Goal: Task Accomplishment & Management: Manage account settings

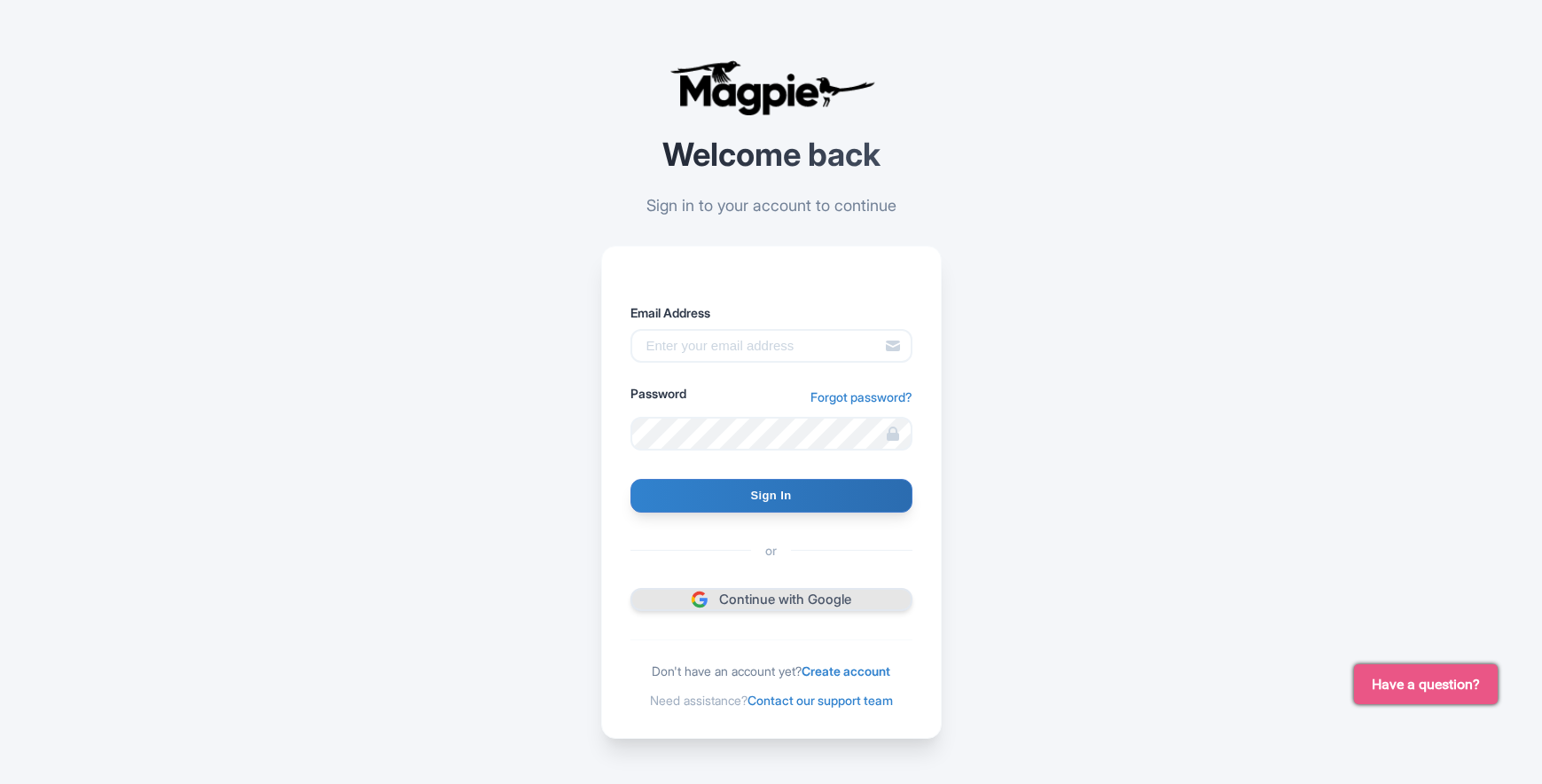
click at [817, 600] on link "Continue with Google" at bounding box center [771, 600] width 282 height 24
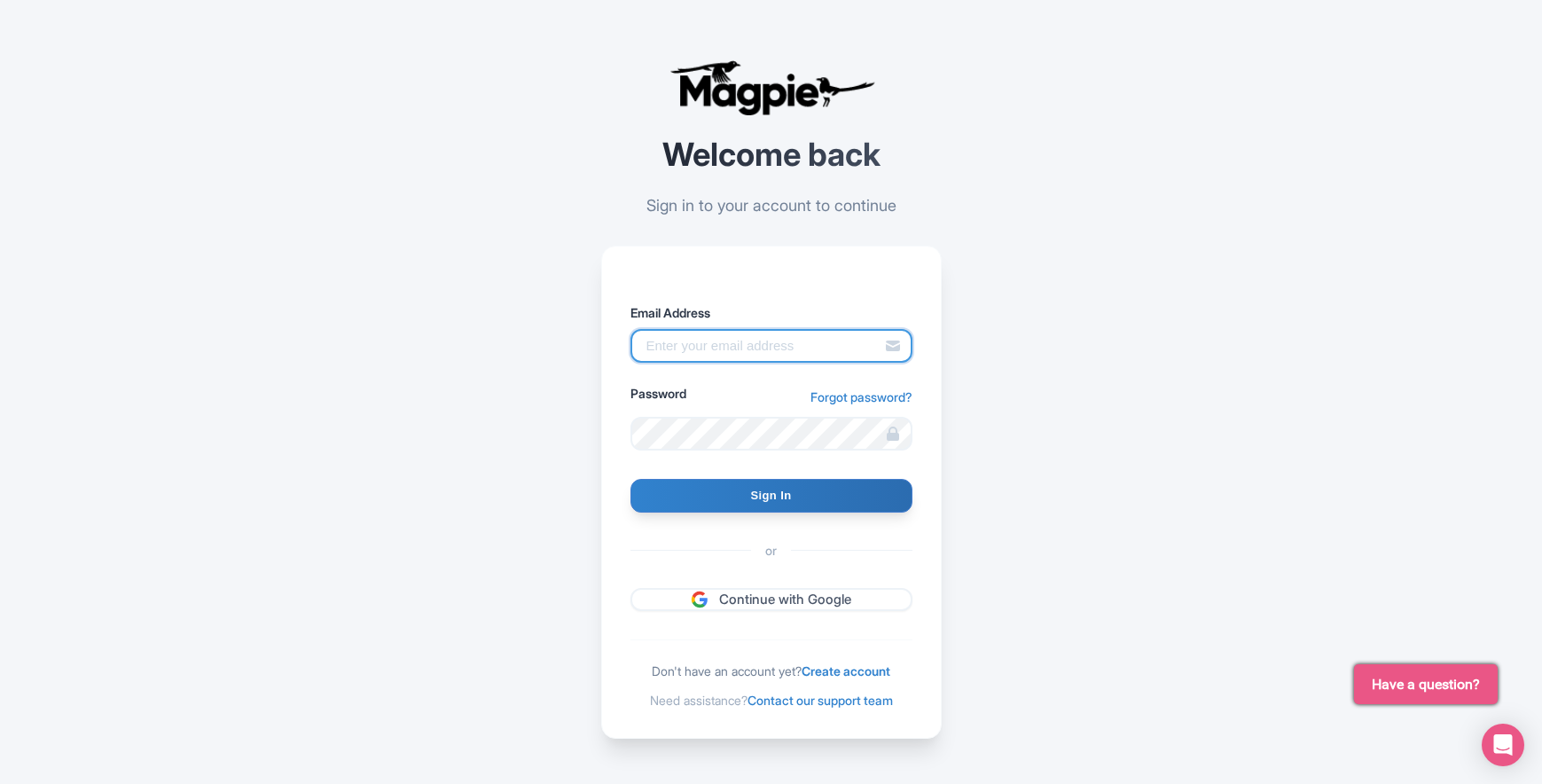
click at [783, 346] on input "Email Address" at bounding box center [771, 345] width 282 height 34
type input "[PERSON_NAME][EMAIL_ADDRESS][PERSON_NAME][DOMAIN_NAME]"
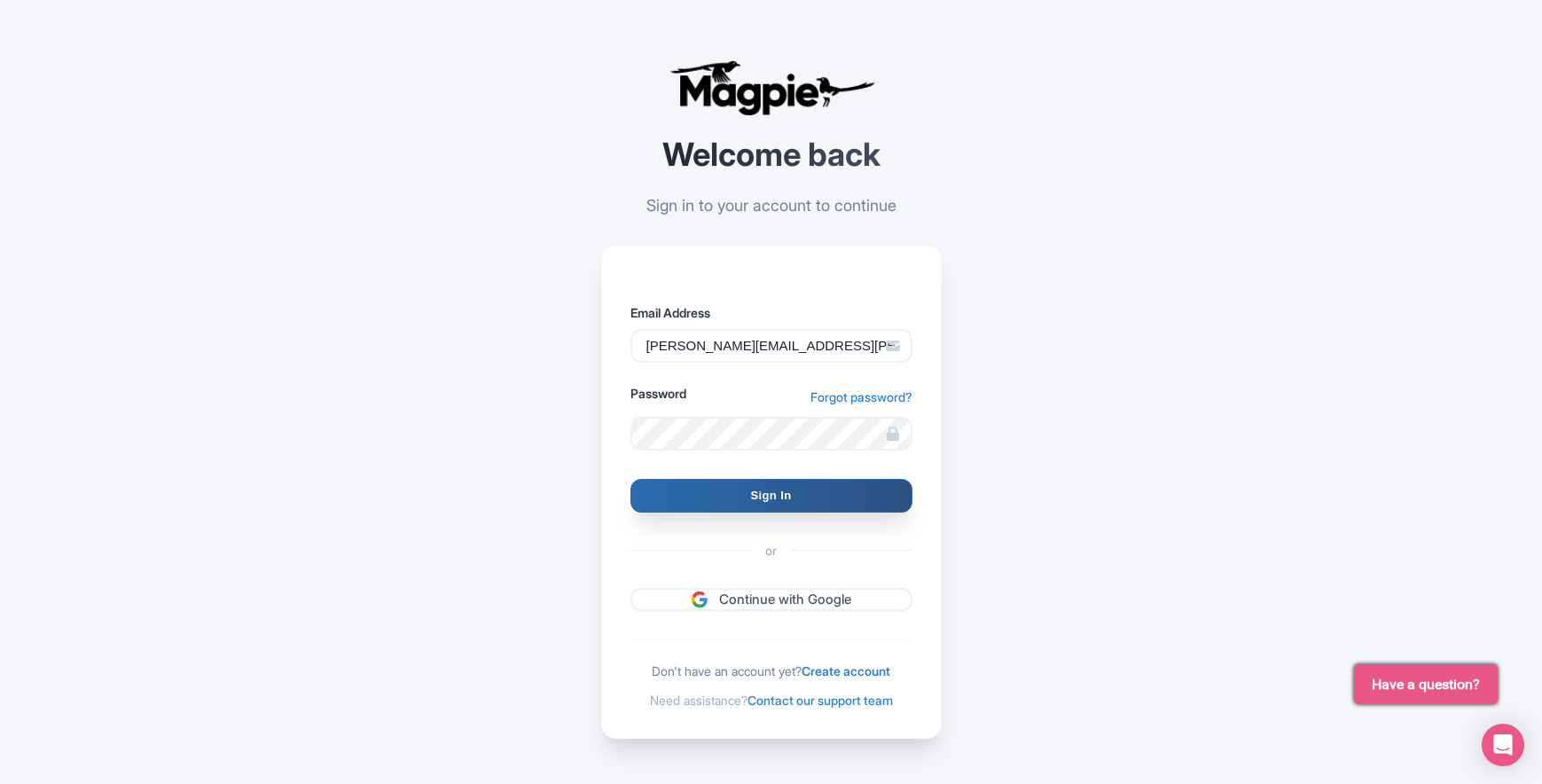
drag, startPoint x: 817, startPoint y: 514, endPoint x: 811, endPoint y: 501, distance: 14.3
click at [817, 513] on form "Email Address benn.scully@sportswhereiam.com Password Forgot password? Sign In …" at bounding box center [771, 458] width 282 height 309
drag, startPoint x: 808, startPoint y: 494, endPoint x: 796, endPoint y: 495, distance: 12.0
click at [809, 494] on input "Sign In" at bounding box center [771, 495] width 282 height 34
type input "Signing in..."
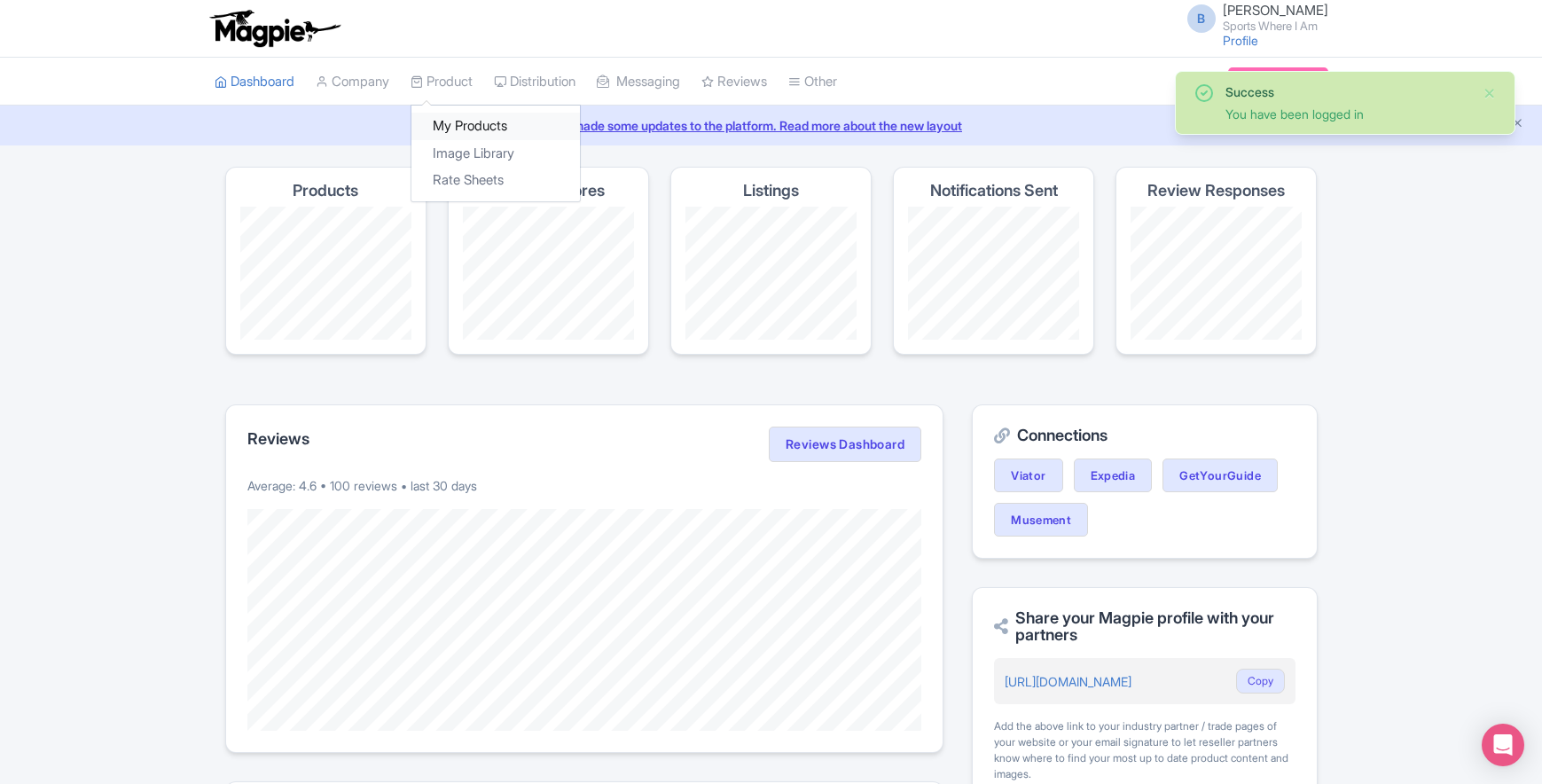
click at [469, 118] on link "My Products" at bounding box center [496, 126] width 169 height 27
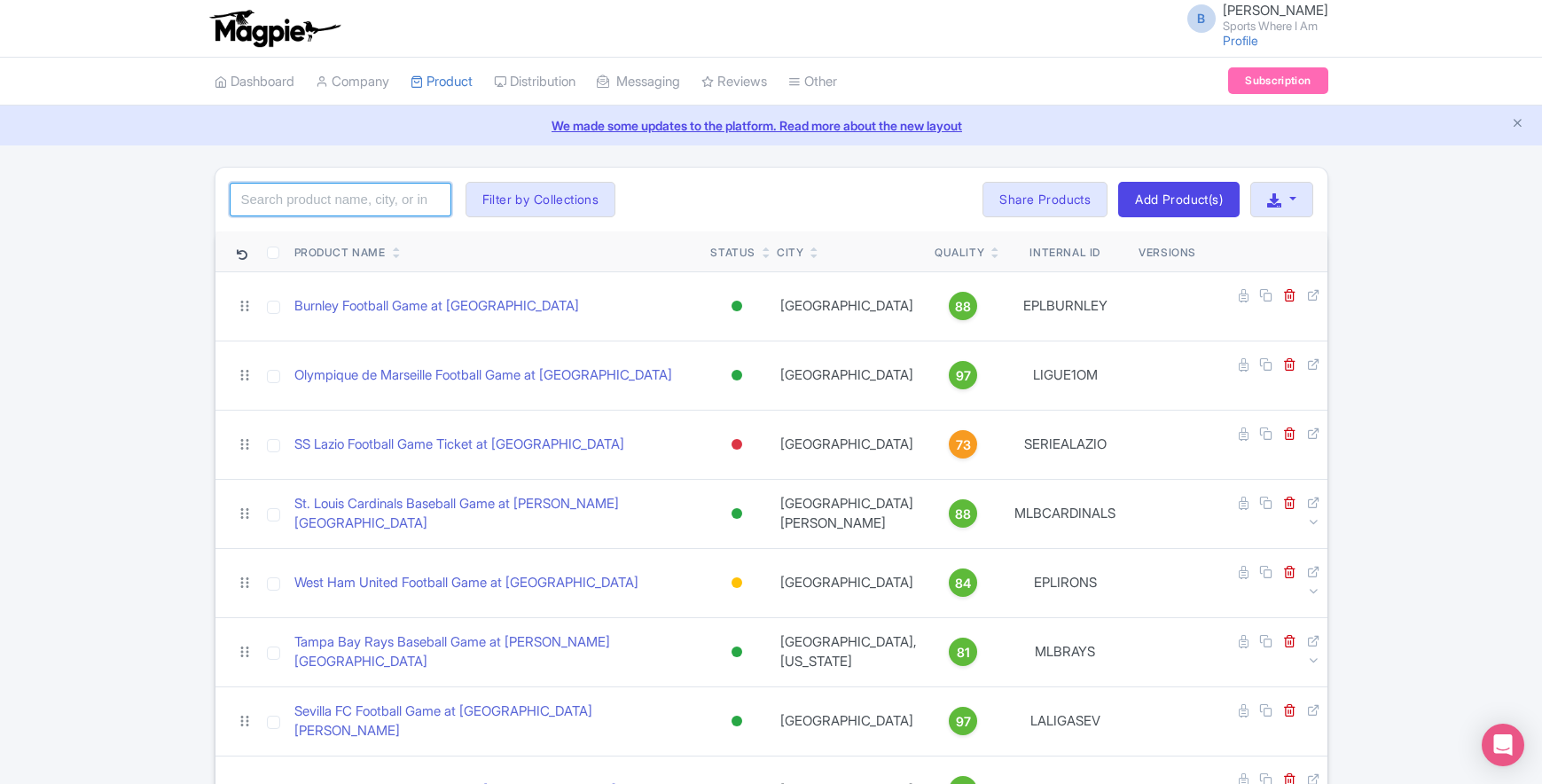
click at [380, 184] on input "search" at bounding box center [341, 199] width 221 height 34
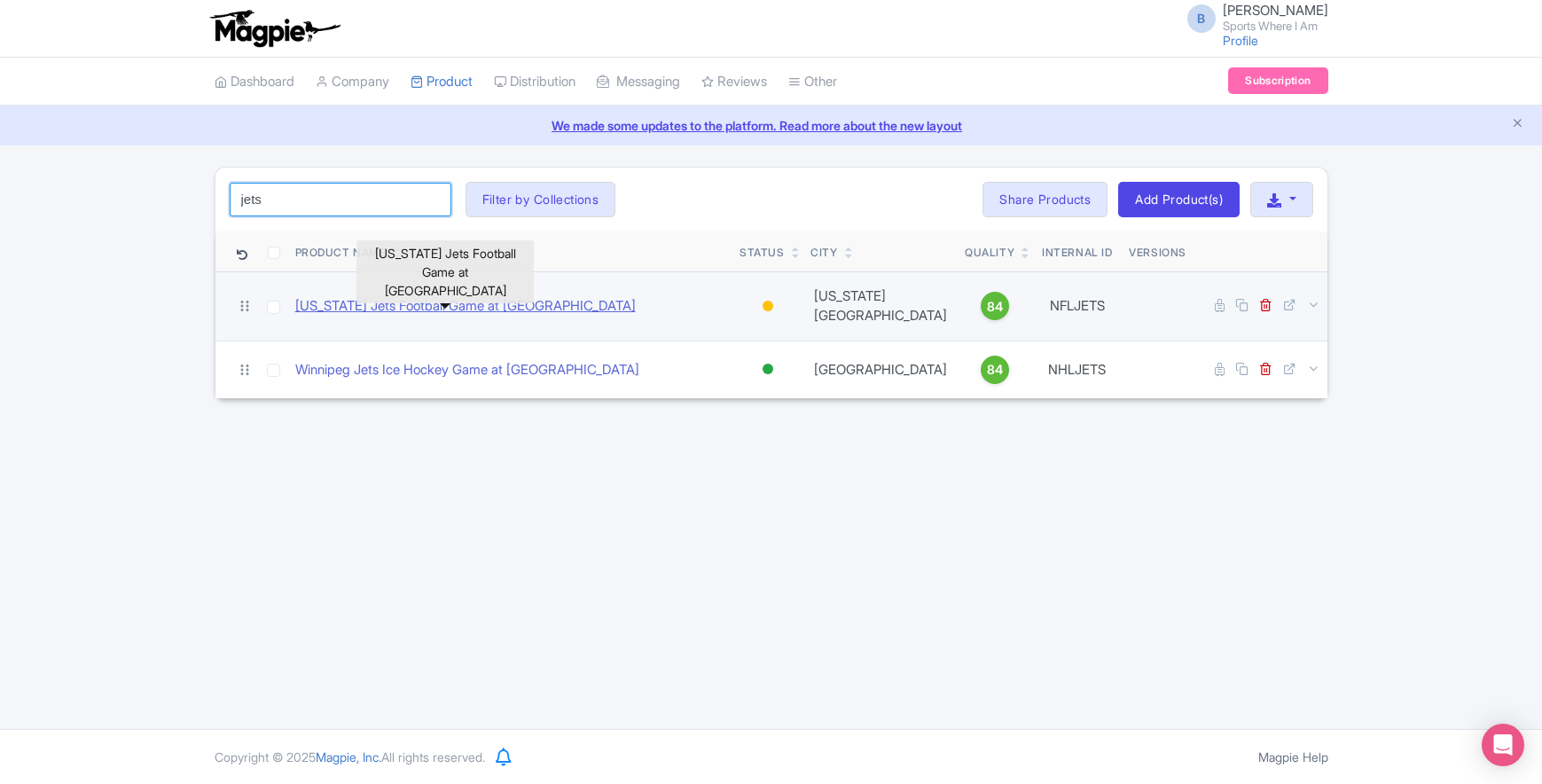
type input "jets"
click at [529, 303] on link "[US_STATE] Jets Football Game at [GEOGRAPHIC_DATA]" at bounding box center [465, 306] width 341 height 20
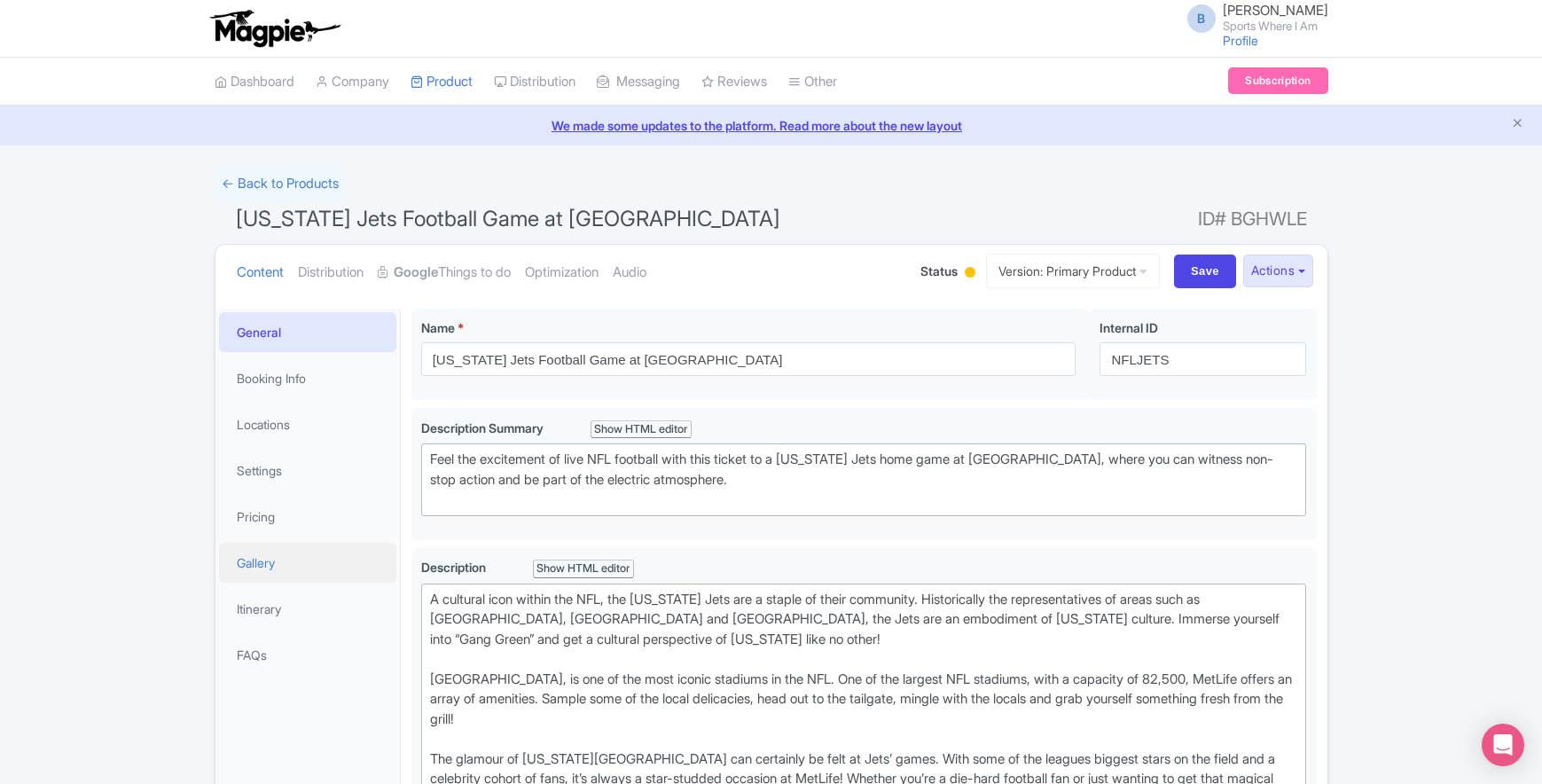
click at [299, 572] on link "Gallery" at bounding box center [308, 562] width 178 height 40
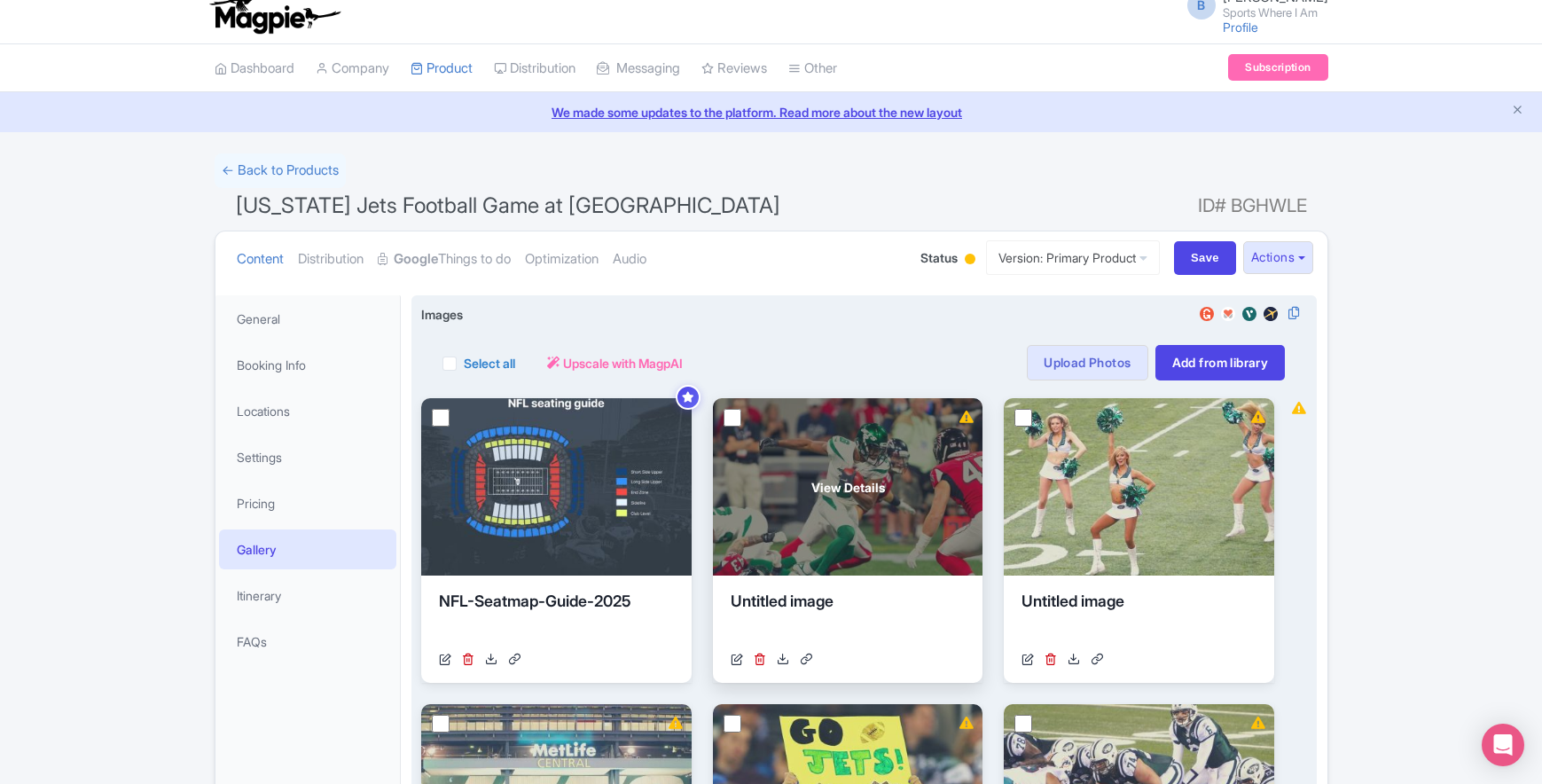
scroll to position [221, 0]
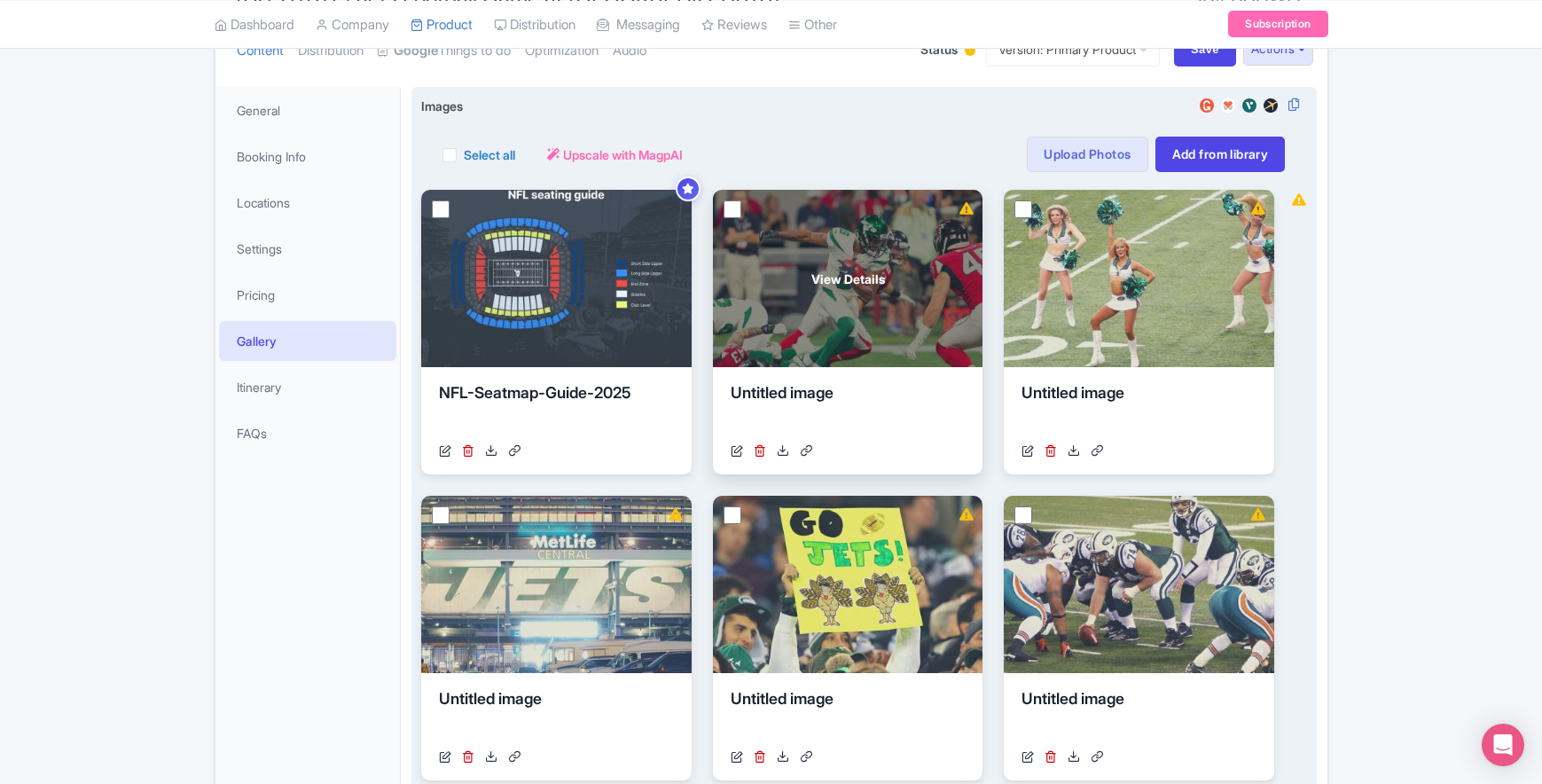
click at [736, 207] on input "checkbox" at bounding box center [733, 210] width 17 height 17
checkbox input "true"
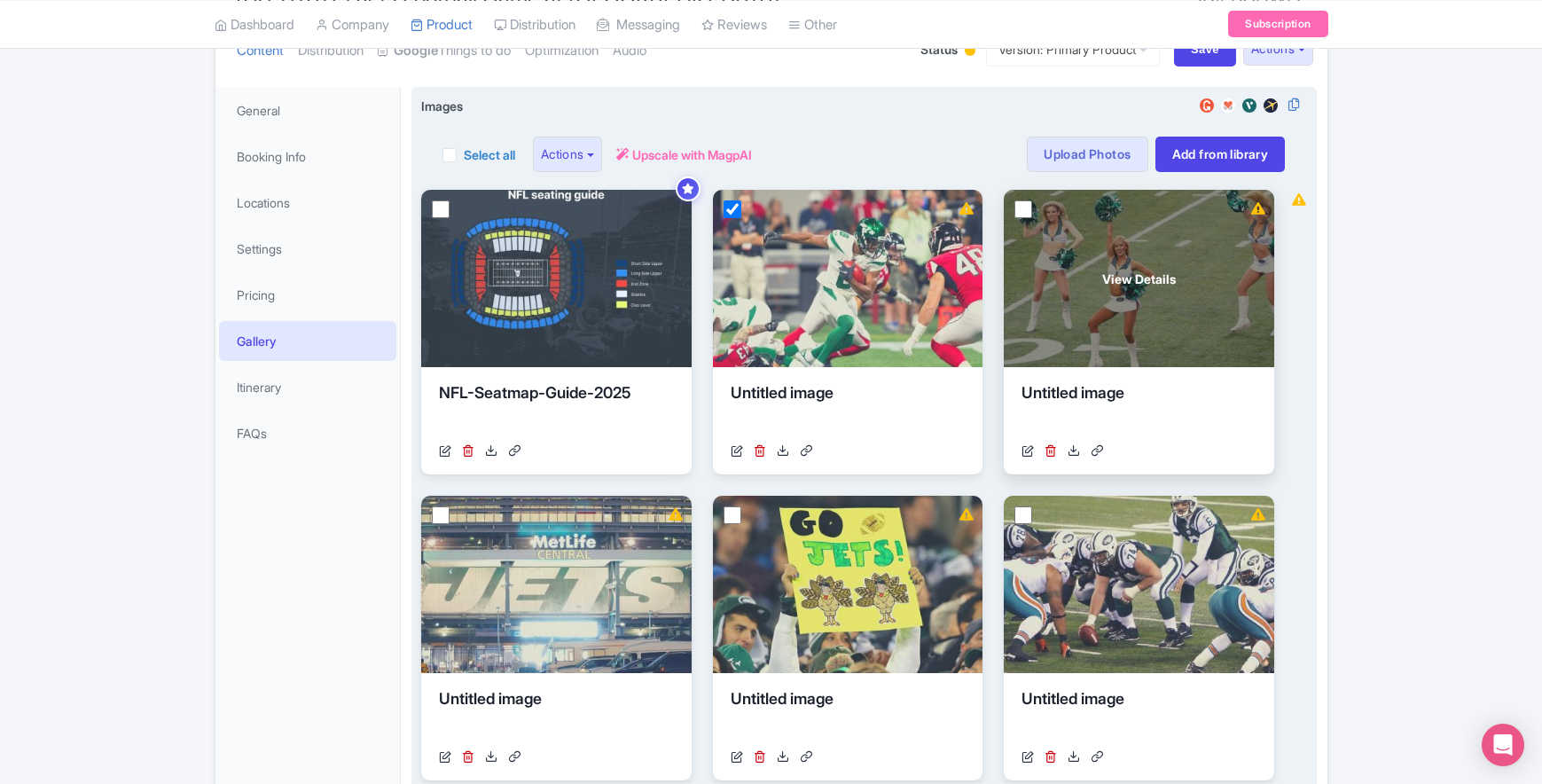
click at [1028, 209] on input "checkbox" at bounding box center [1023, 210] width 17 height 17
checkbox input "true"
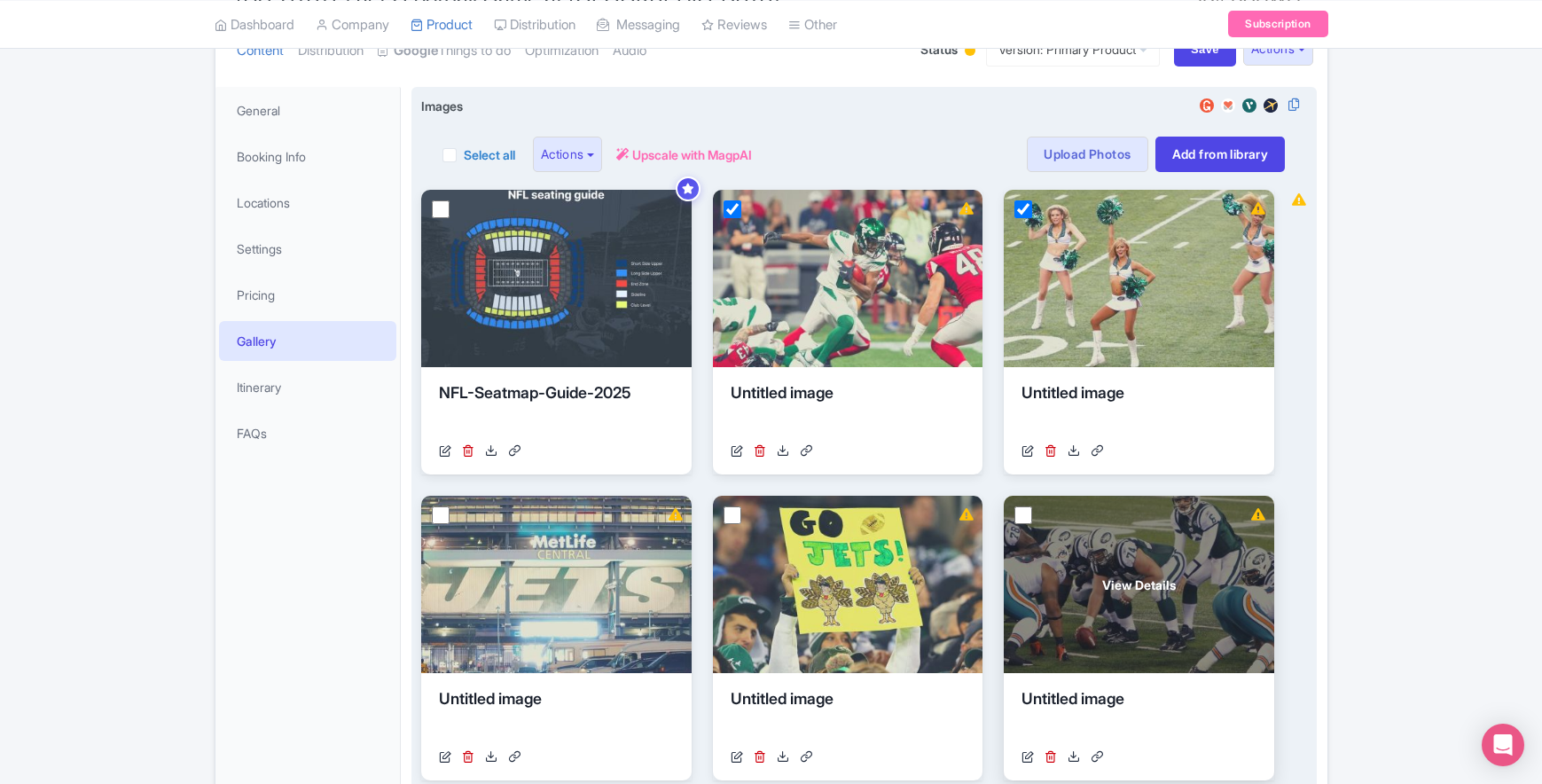
click at [1027, 512] on input "checkbox" at bounding box center [1023, 515] width 17 height 17
checkbox input "true"
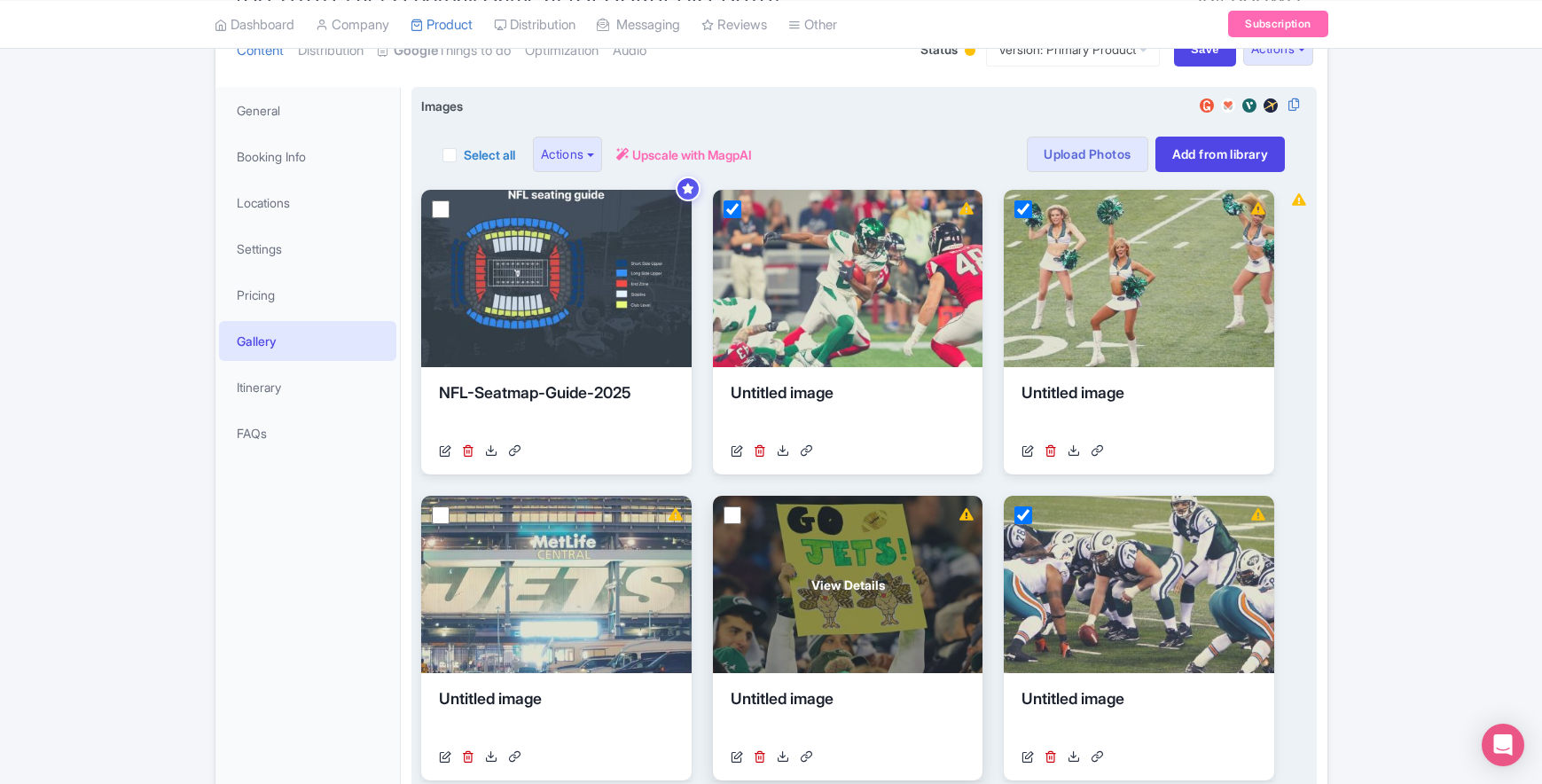
click at [736, 513] on input "checkbox" at bounding box center [733, 515] width 17 height 17
checkbox input "true"
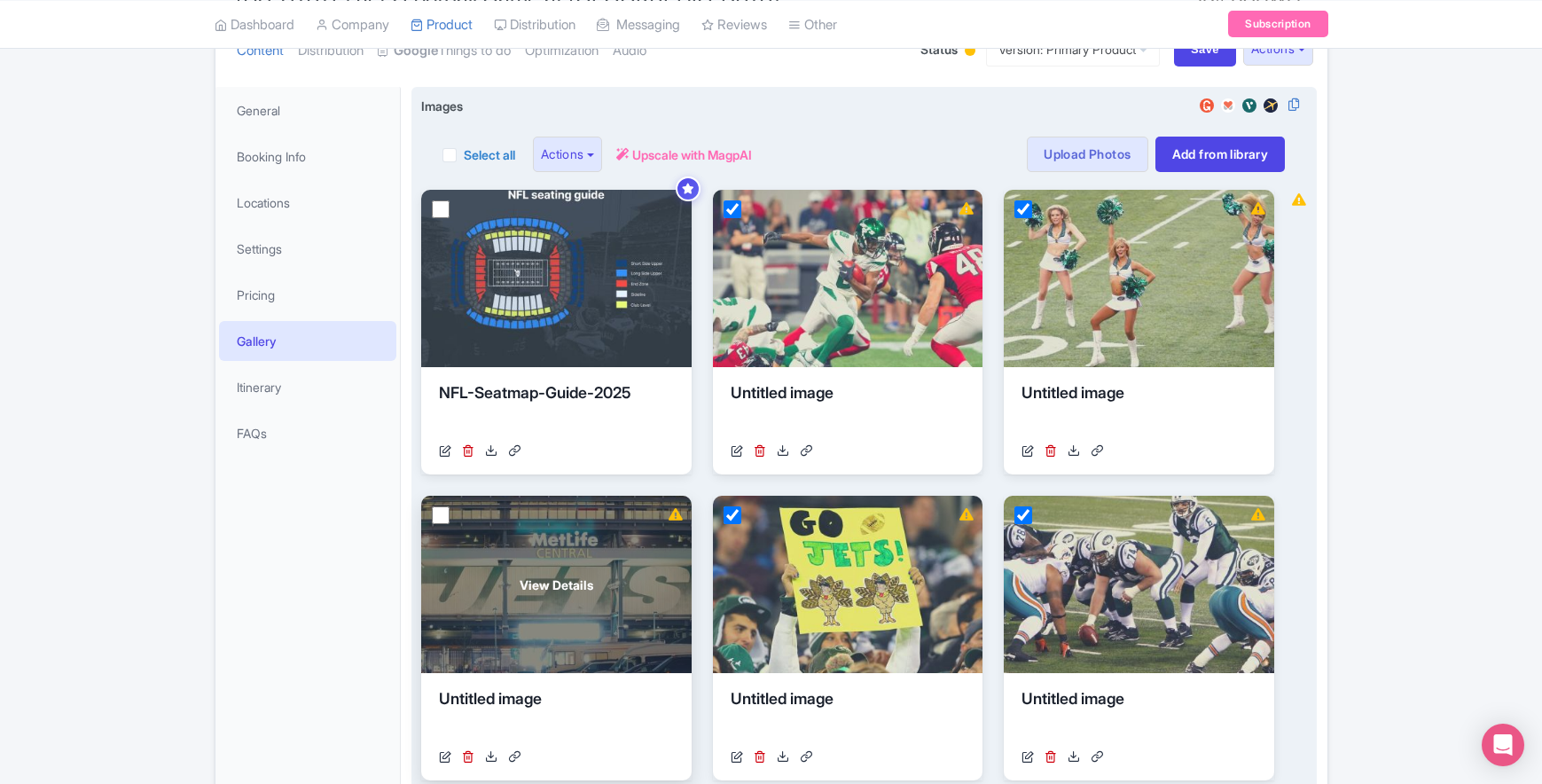
click at [444, 514] on input "checkbox" at bounding box center [441, 515] width 17 height 17
checkbox input "true"
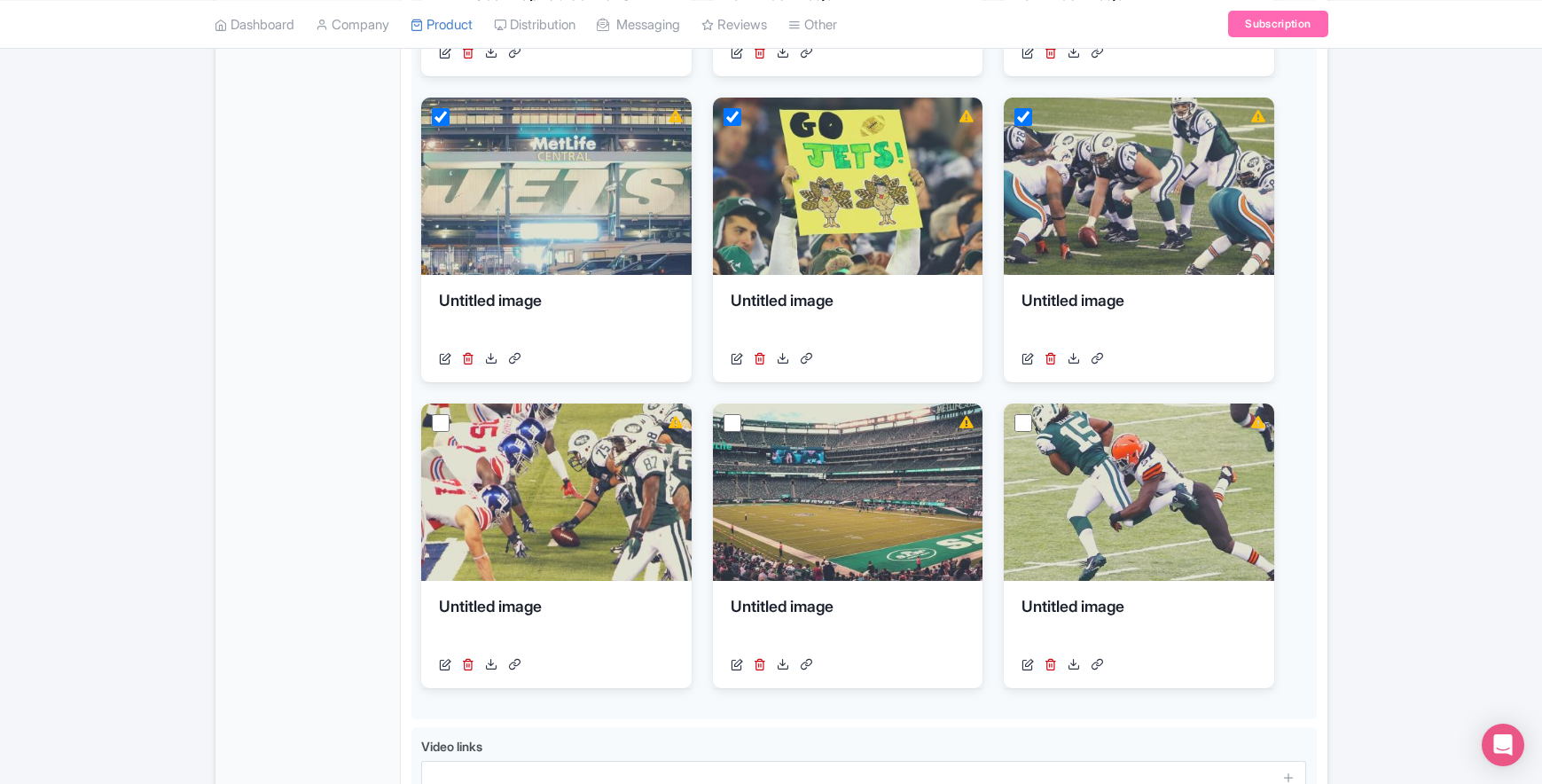
scroll to position [634, 0]
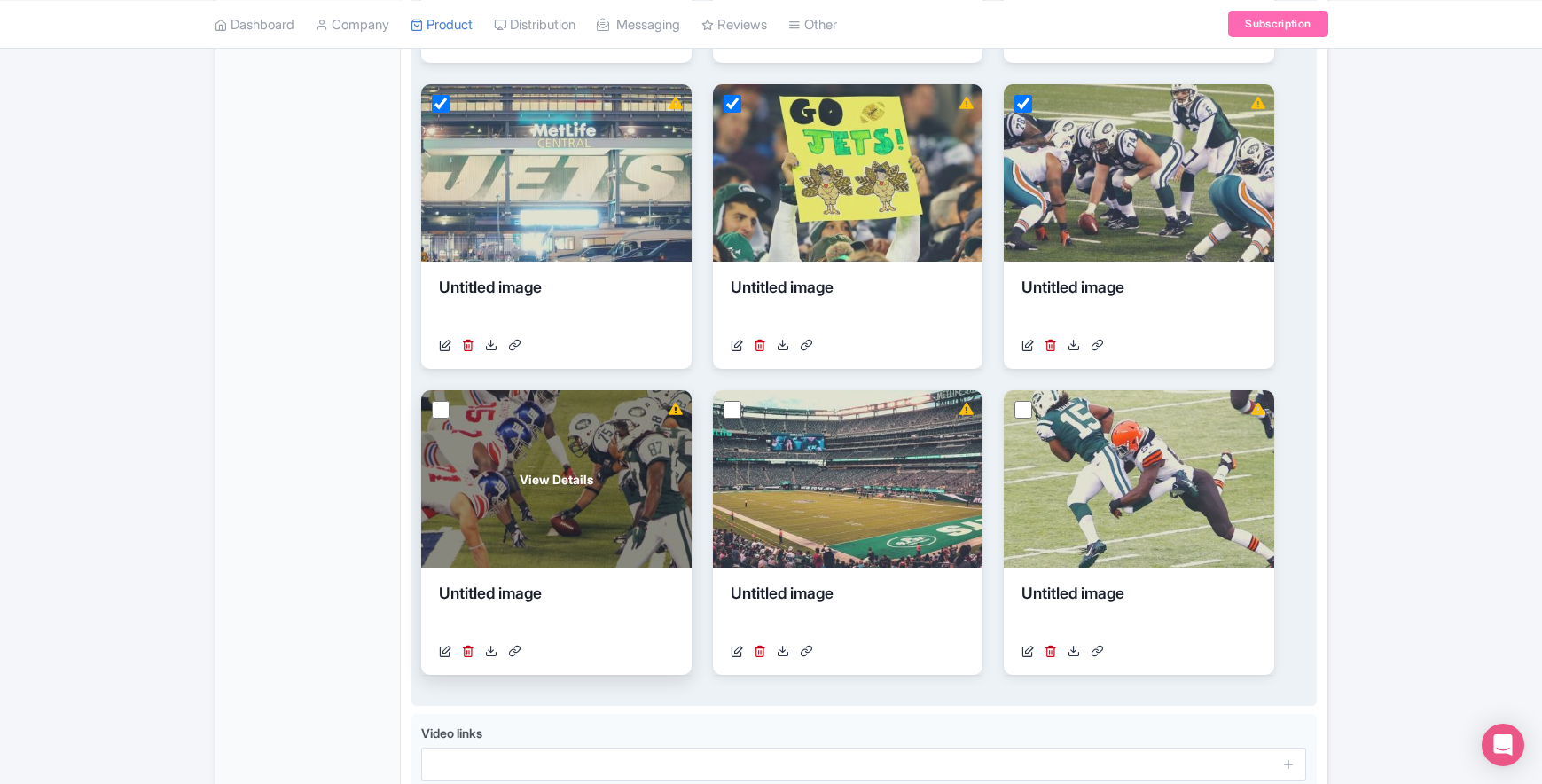
click at [444, 407] on input "checkbox" at bounding box center [441, 409] width 17 height 17
checkbox input "true"
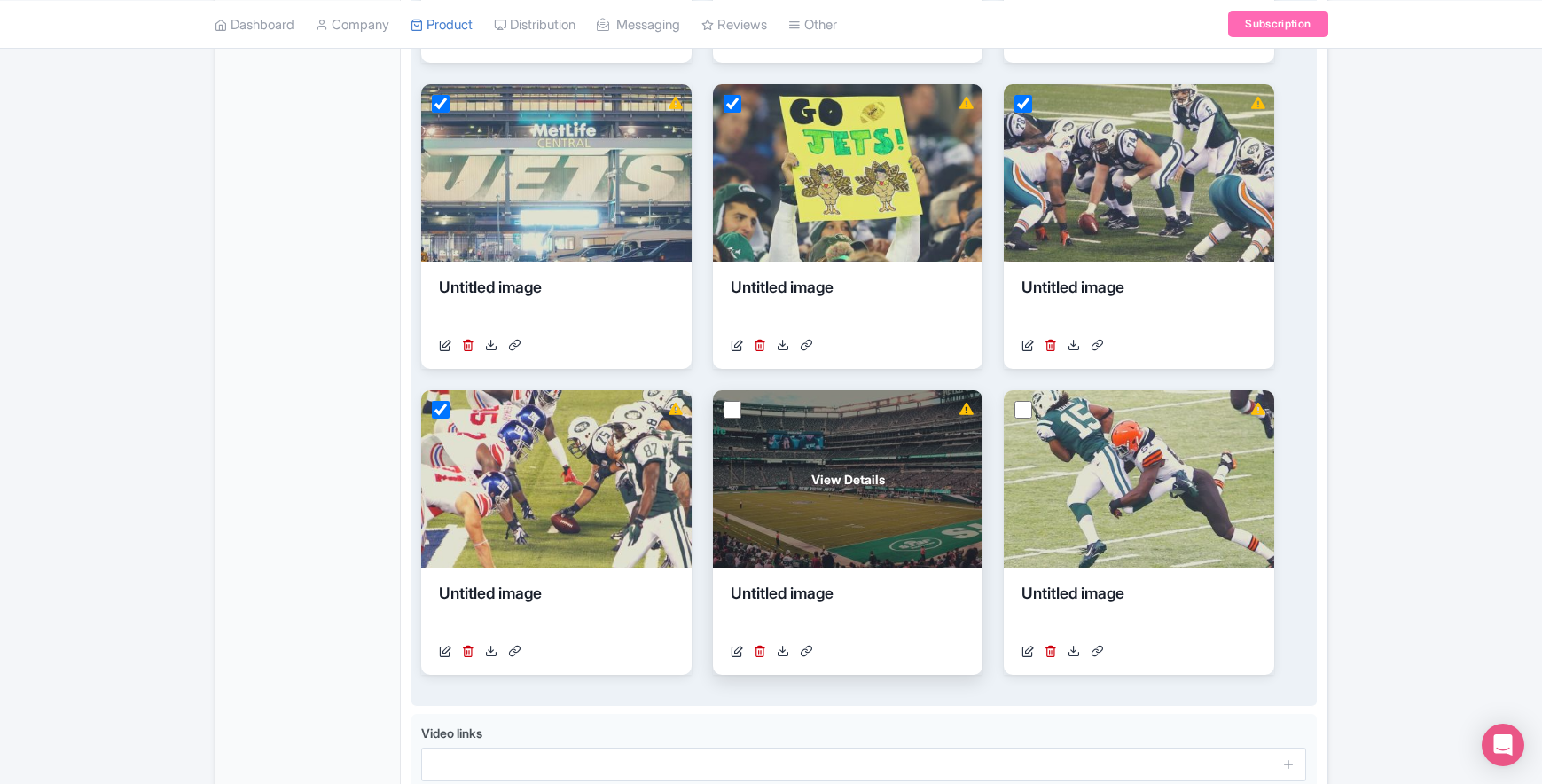
click at [729, 408] on input "checkbox" at bounding box center [733, 409] width 17 height 17
checkbox input "true"
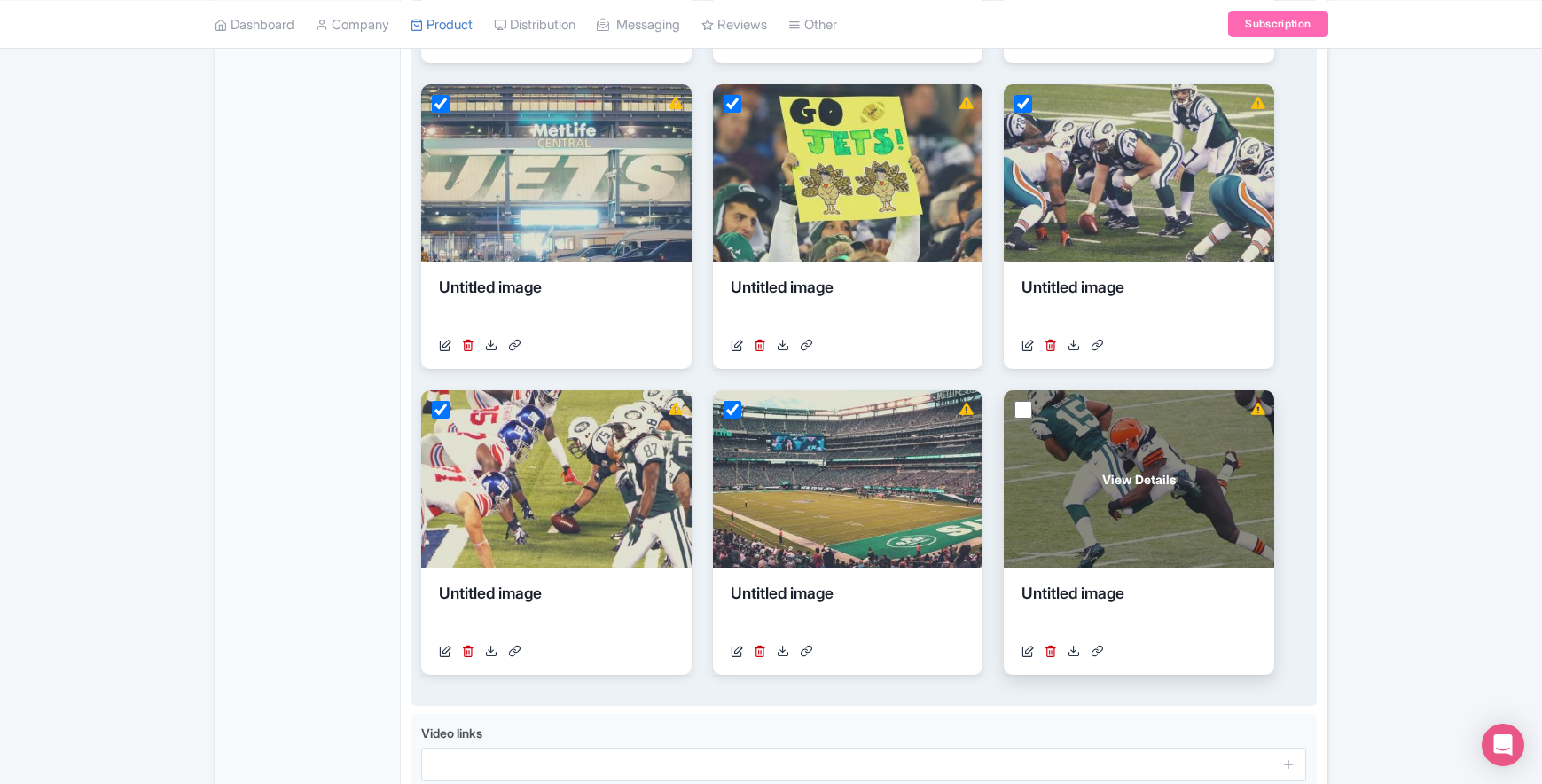
click at [1029, 406] on input "checkbox" at bounding box center [1023, 409] width 17 height 17
checkbox input "true"
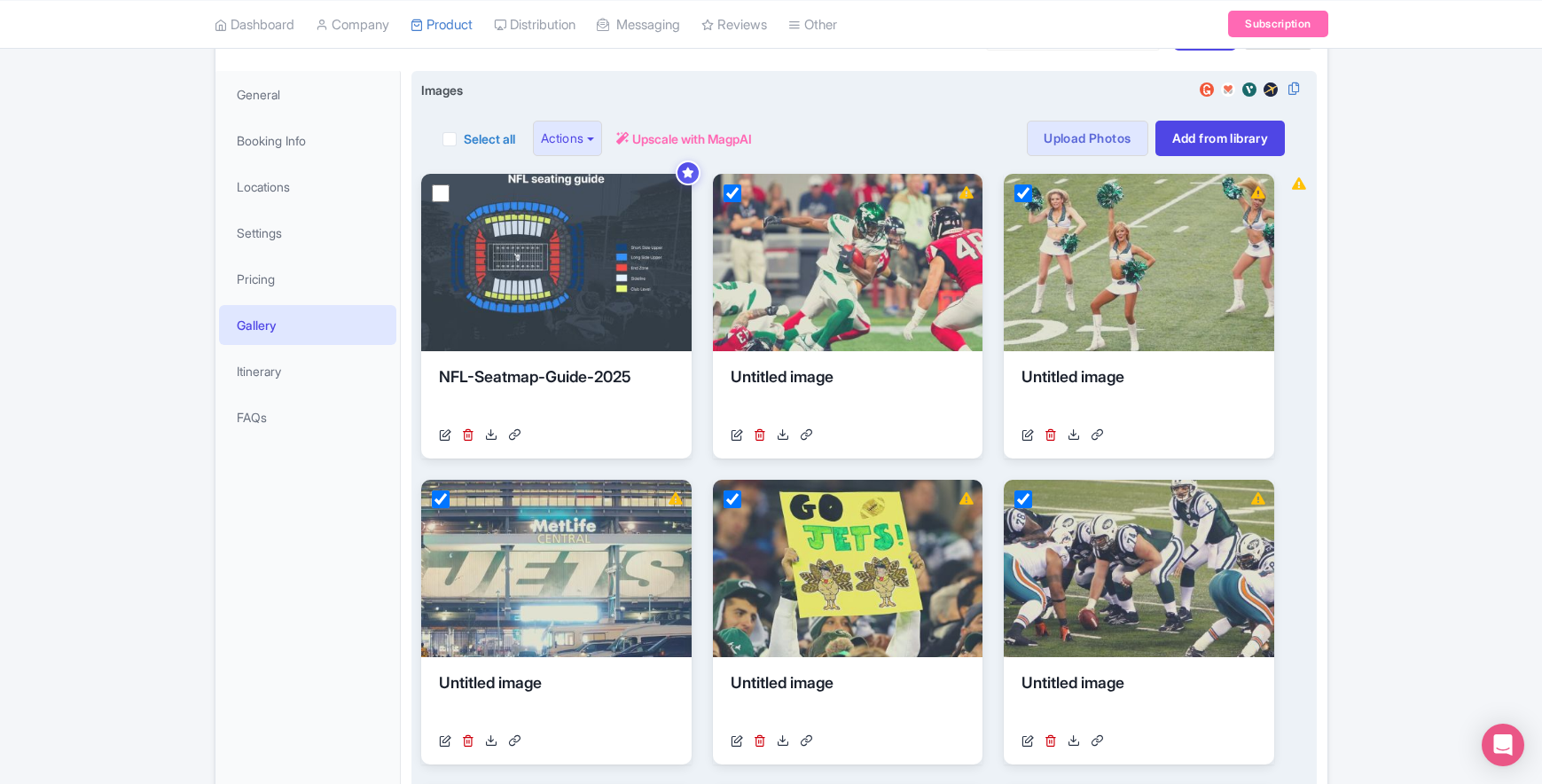
scroll to position [236, 0]
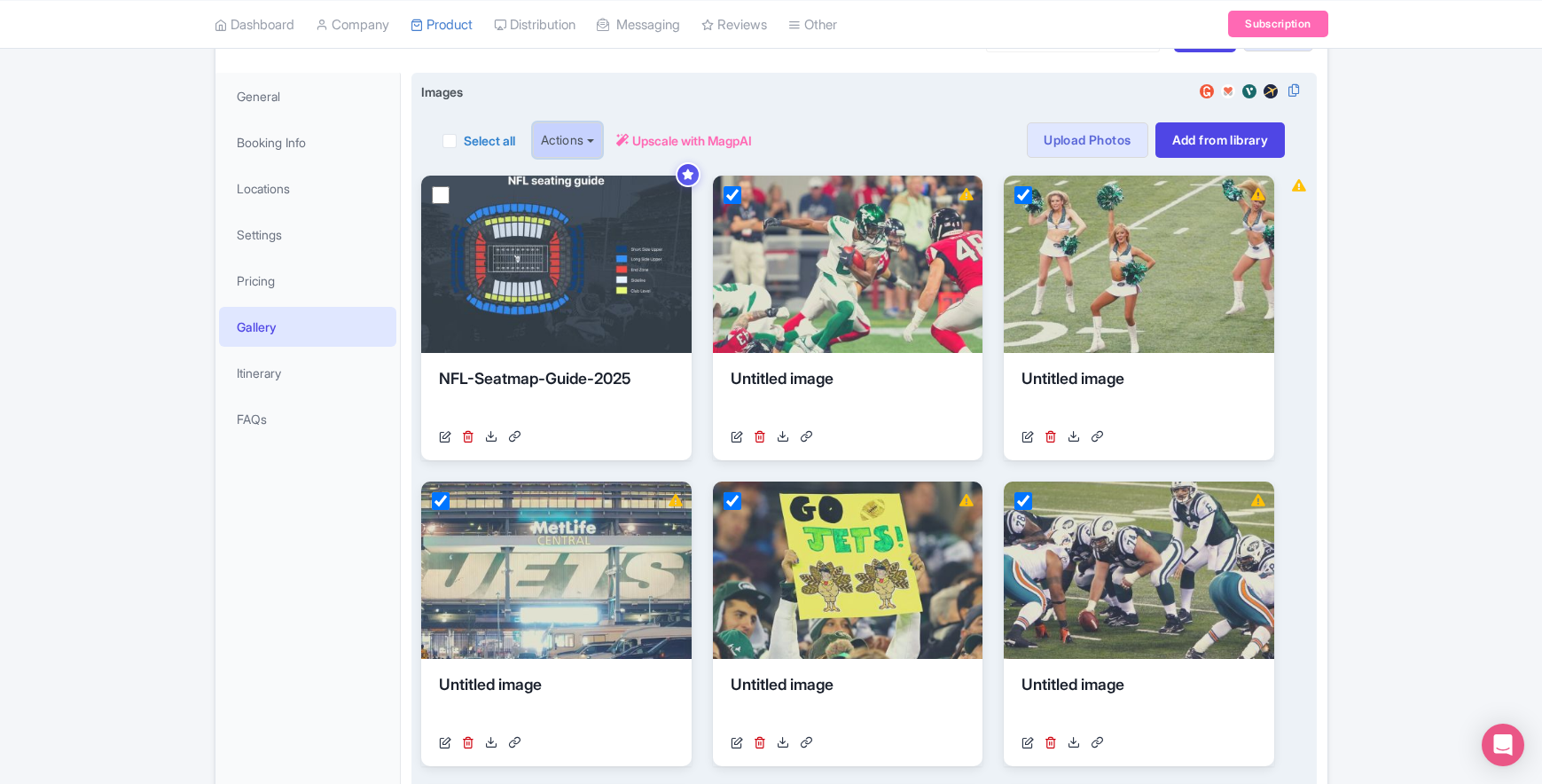
click at [577, 141] on button "Actions" at bounding box center [568, 140] width 70 height 36
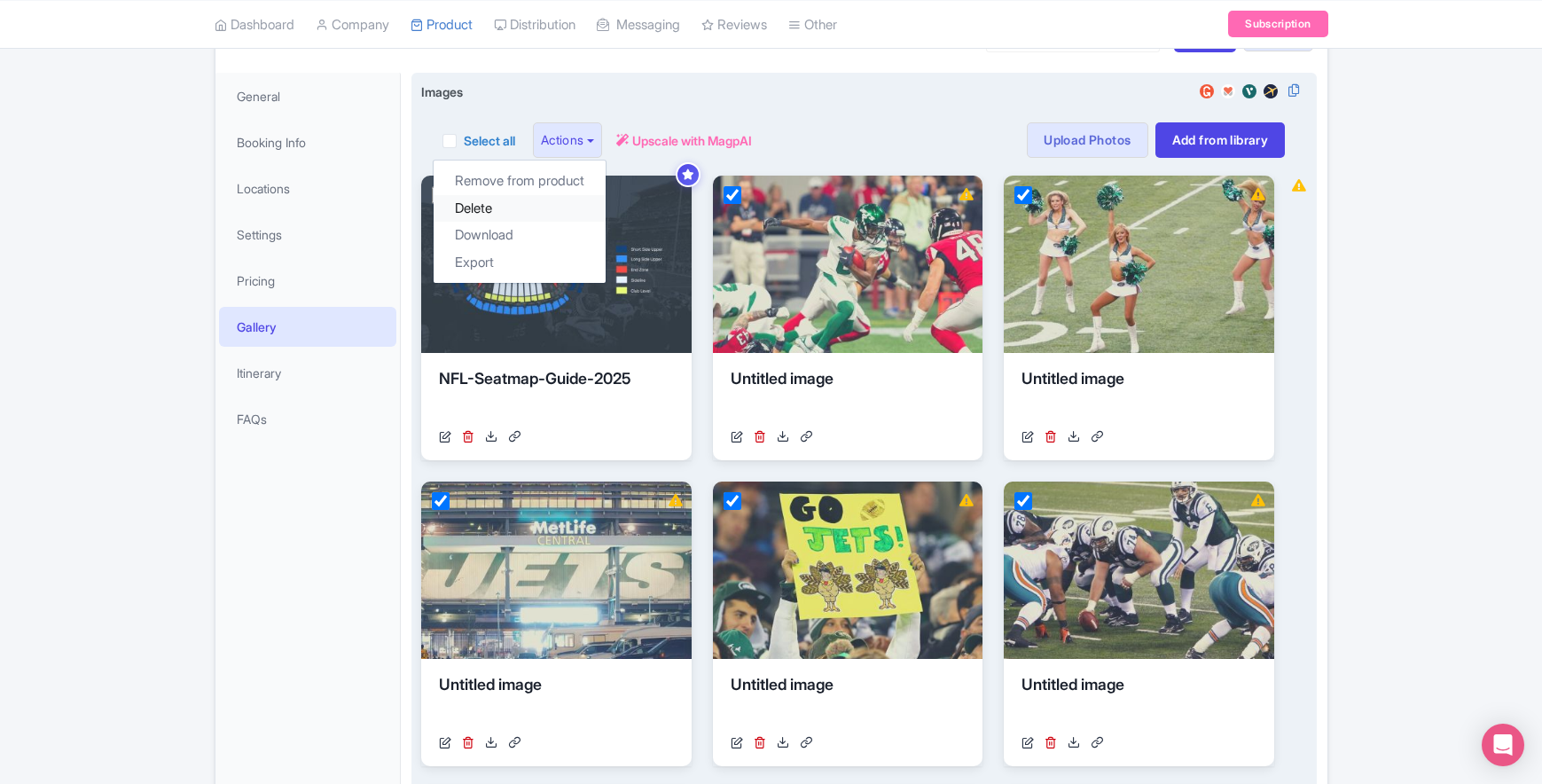
click at [520, 212] on link "Delete" at bounding box center [519, 209] width 172 height 27
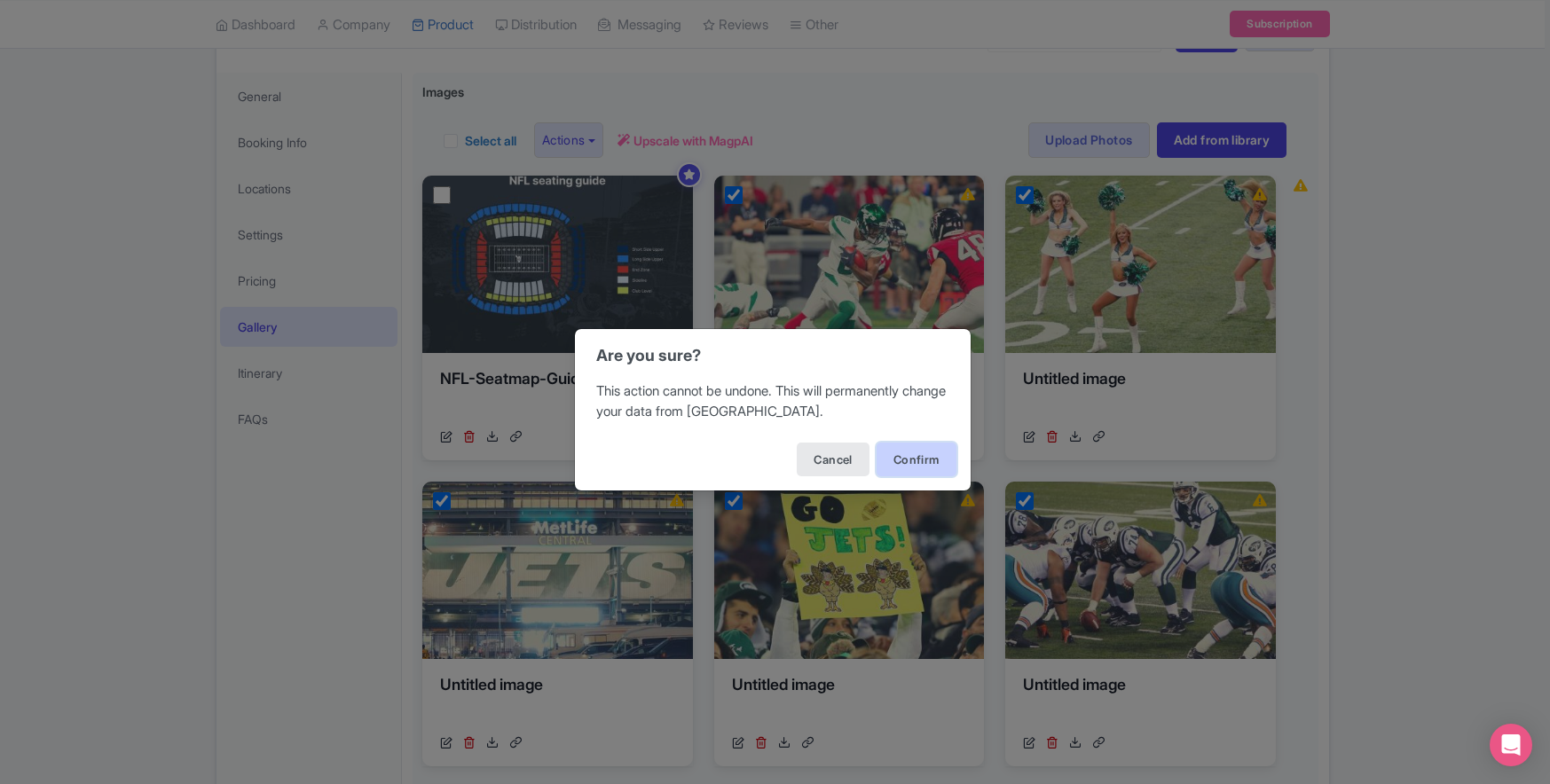
click at [930, 456] on button "Confirm" at bounding box center [916, 459] width 80 height 34
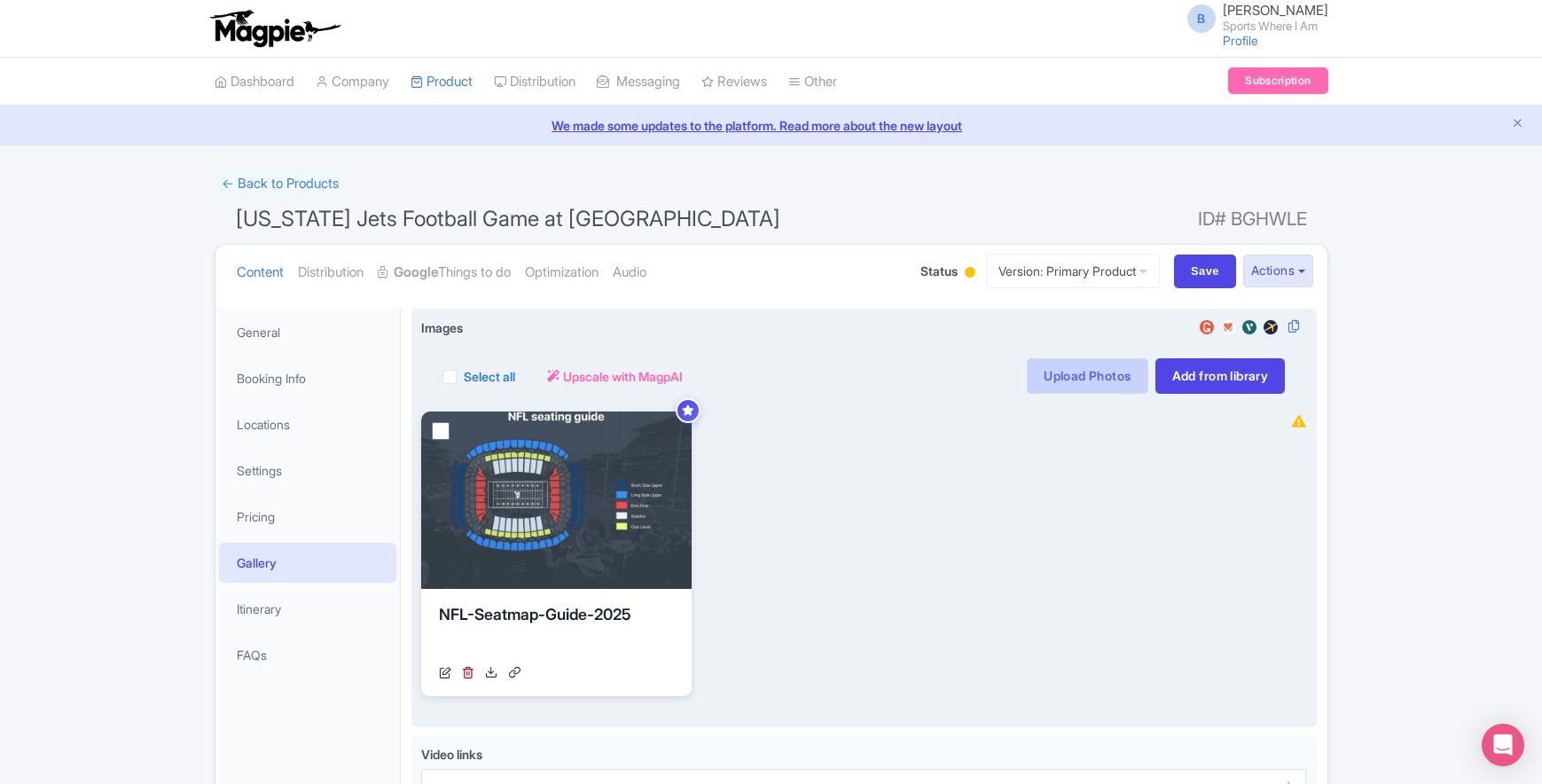
click at [1074, 375] on link "Upload Photos" at bounding box center [1087, 376] width 120 height 36
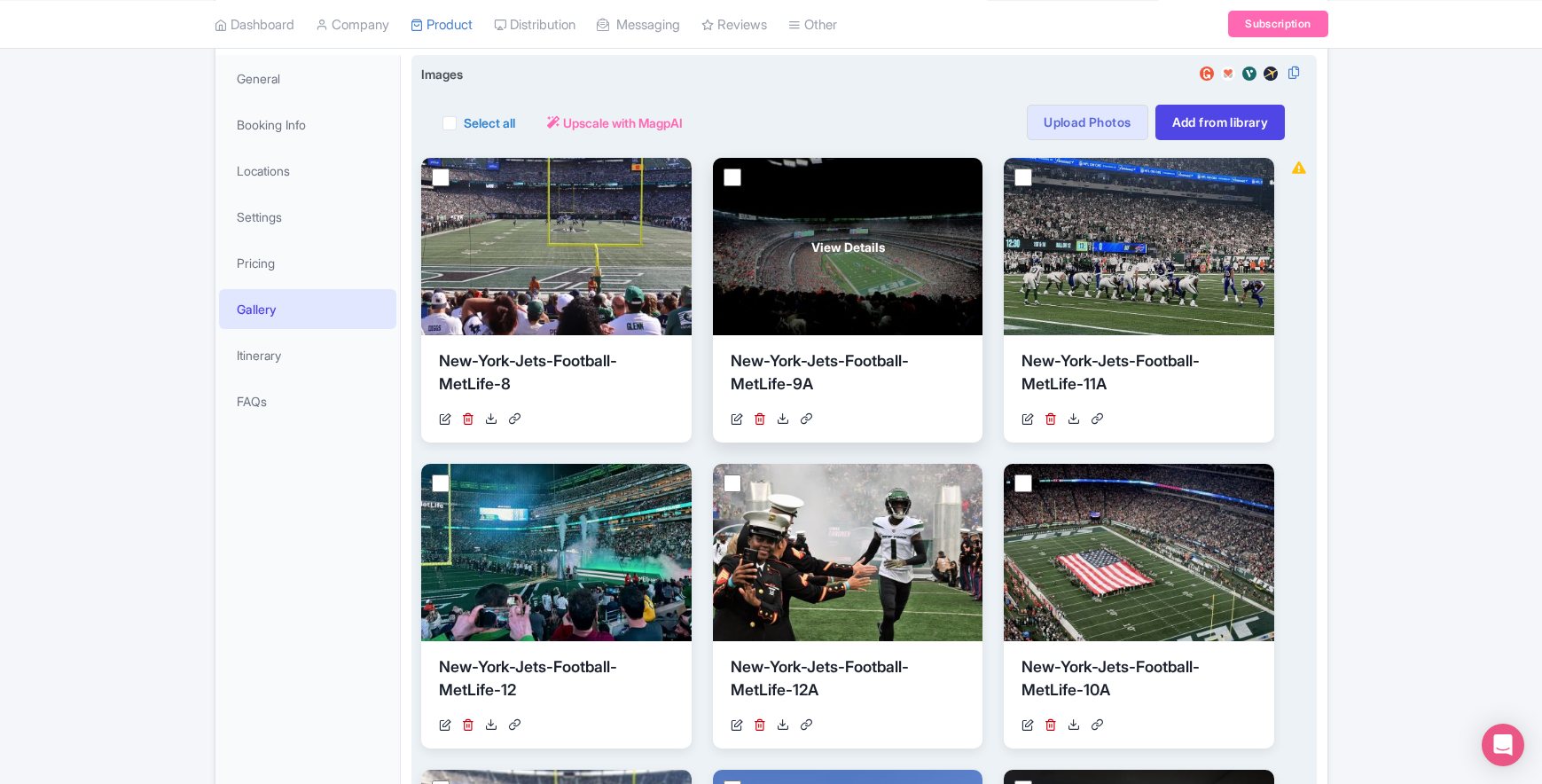
scroll to position [6, 0]
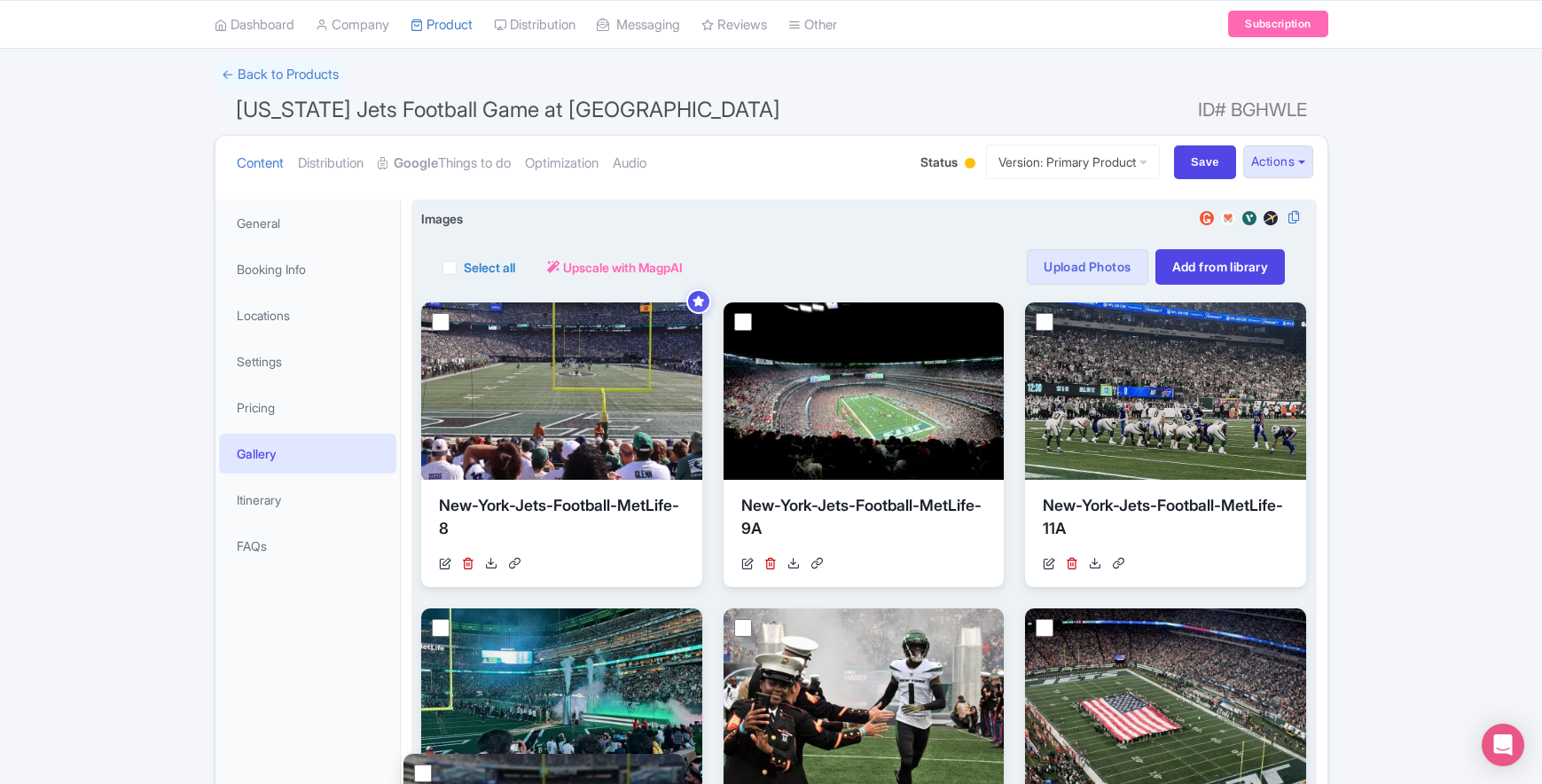
scroll to position [87, 0]
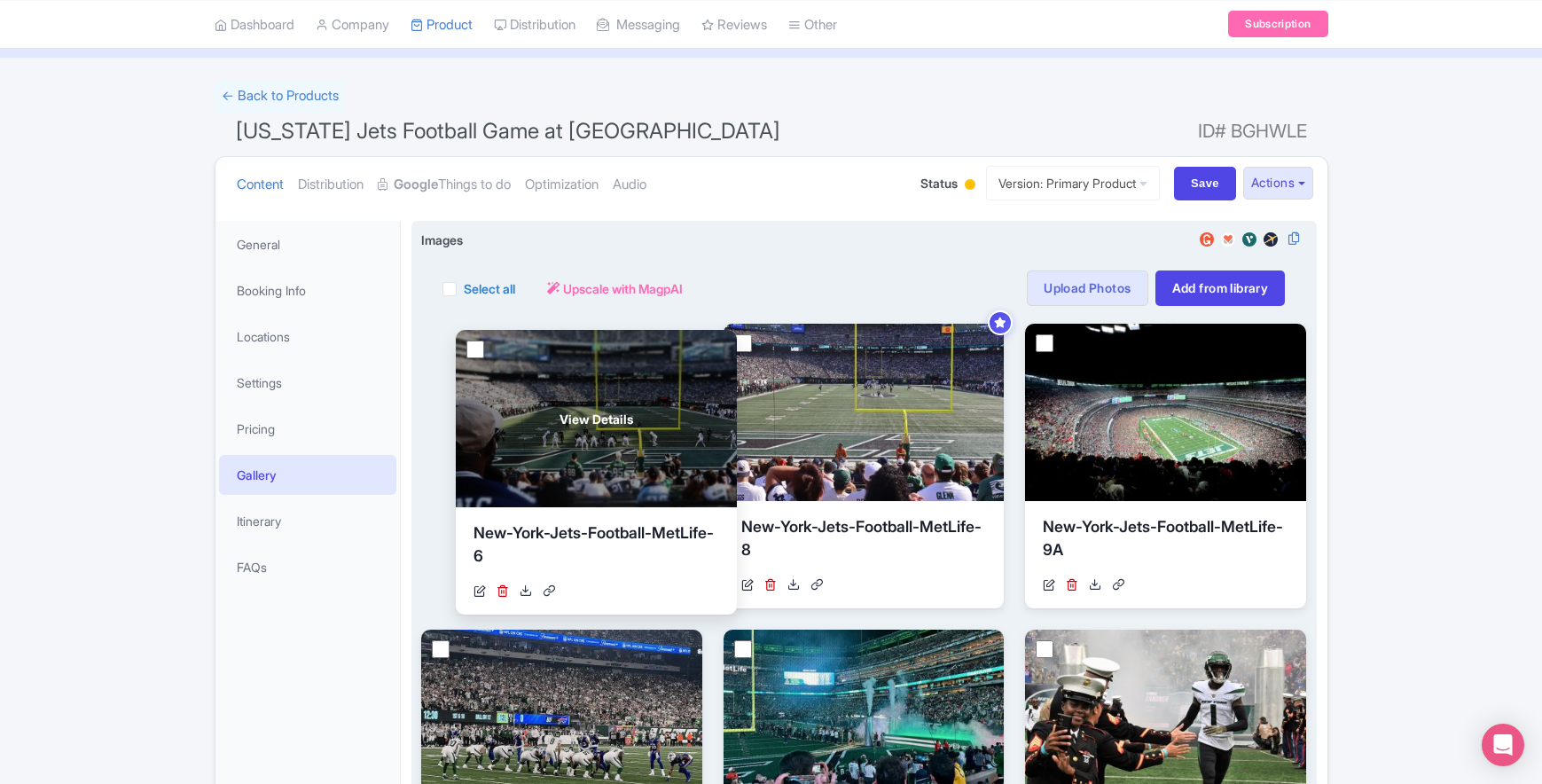
drag, startPoint x: 489, startPoint y: 462, endPoint x: 523, endPoint y: 407, distance: 64.7
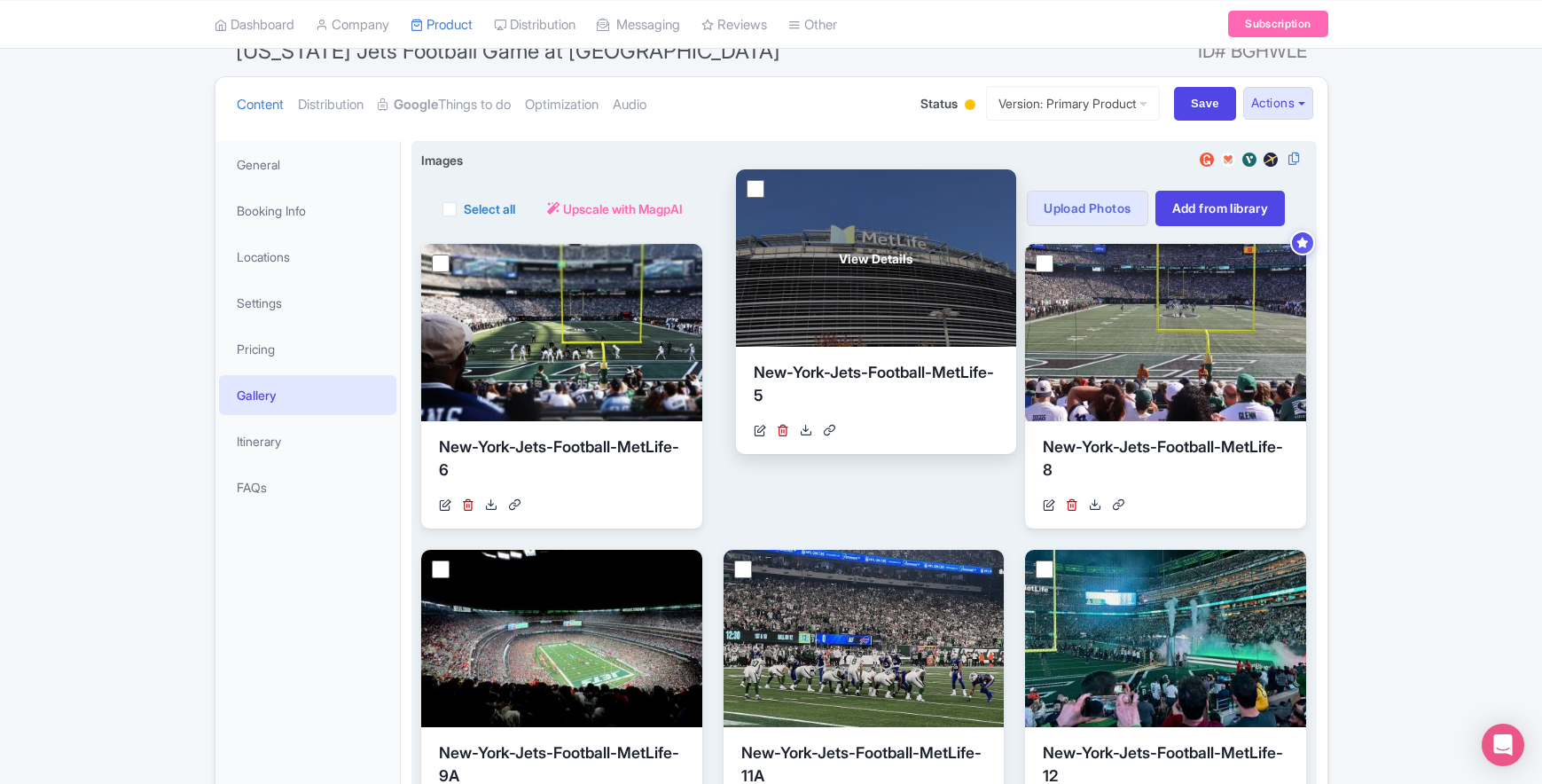
scroll to position [167, 0]
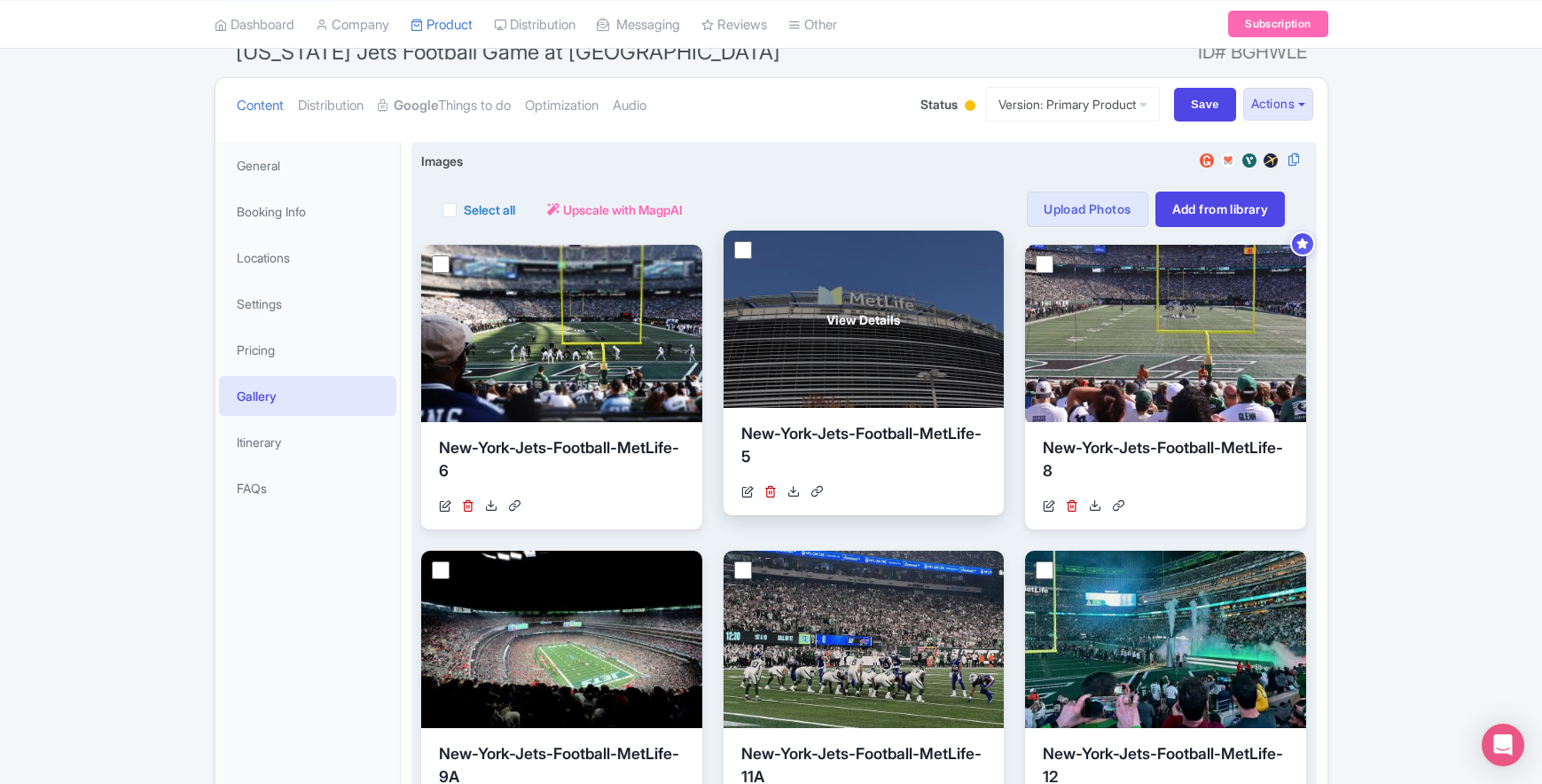
drag, startPoint x: 896, startPoint y: 295, endPoint x: 896, endPoint y: 359, distance: 64.0
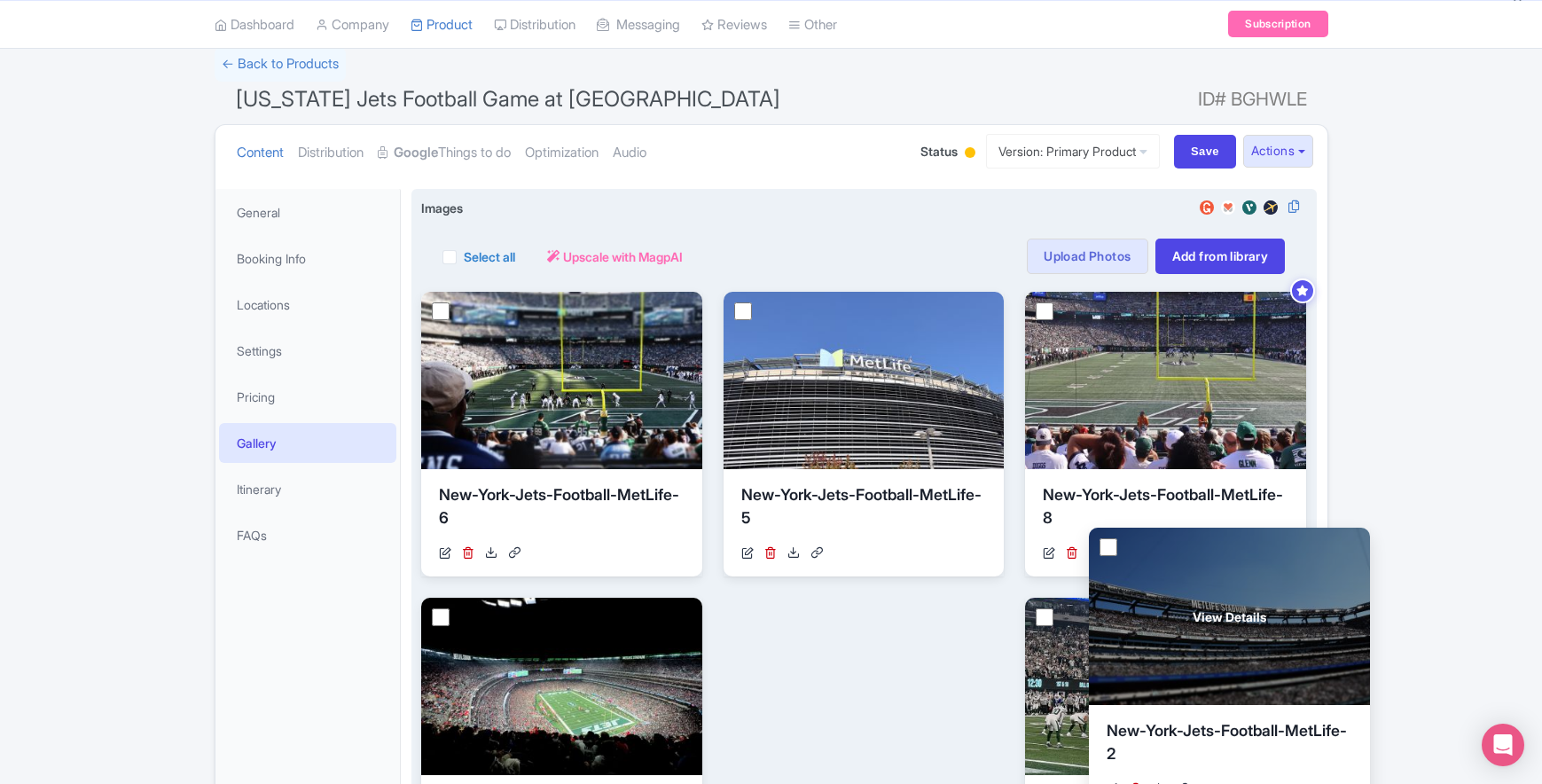
scroll to position [121, 0]
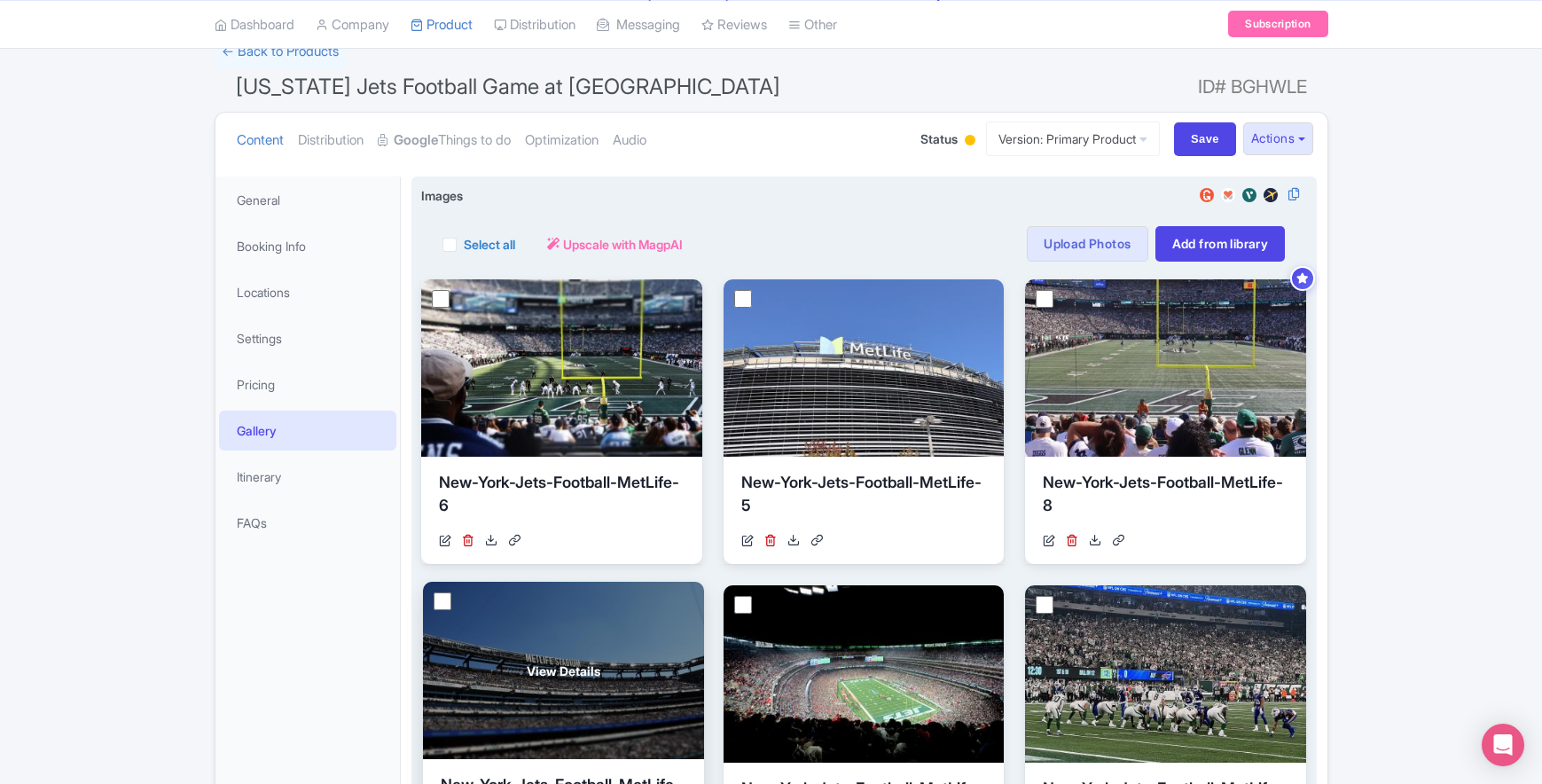
drag, startPoint x: 1163, startPoint y: 590, endPoint x: 561, endPoint y: 697, distance: 611.4
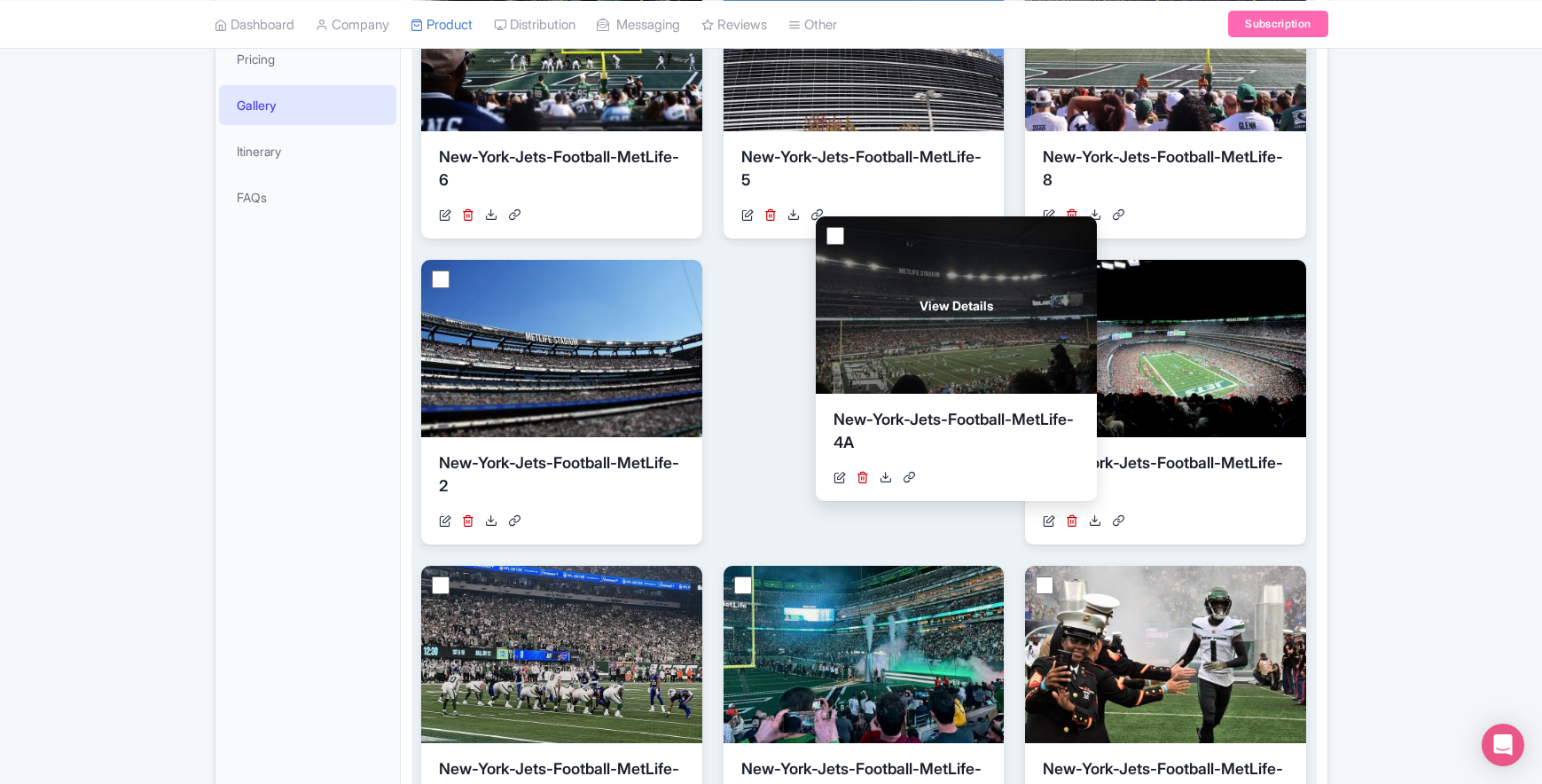
scroll to position [215, 0]
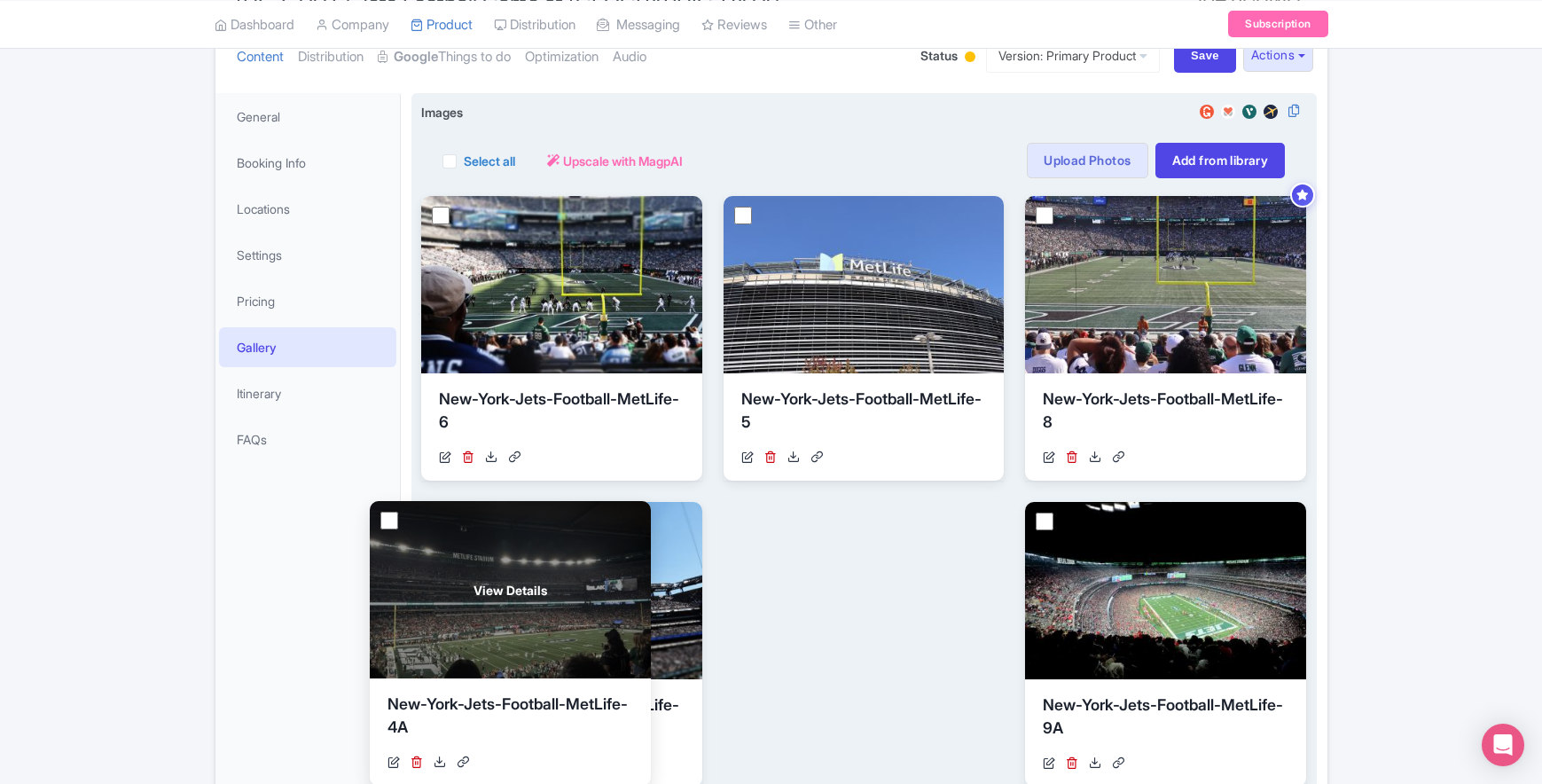
drag, startPoint x: 603, startPoint y: 585, endPoint x: 550, endPoint y: 582, distance: 53.1
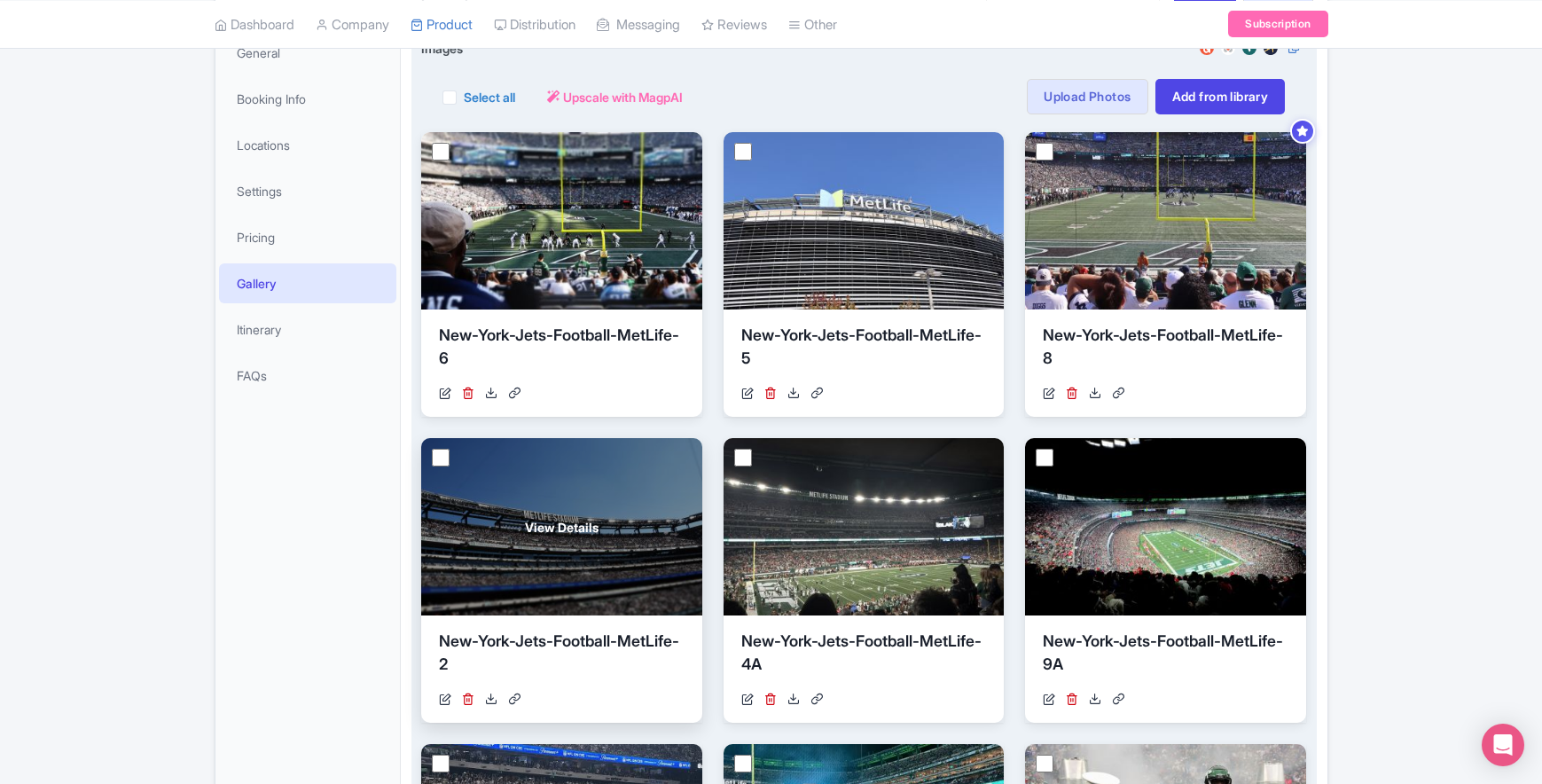
scroll to position [335, 0]
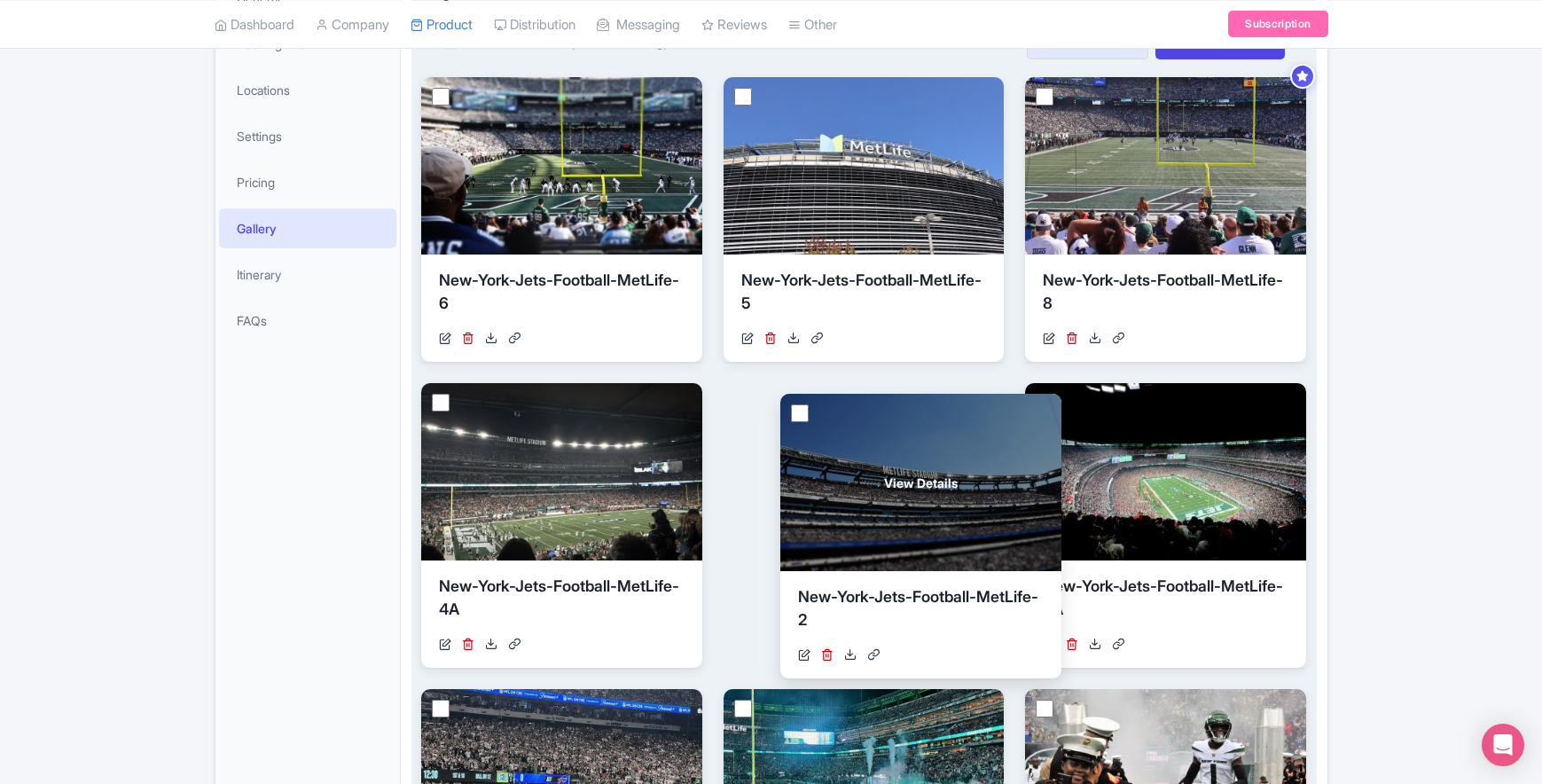
drag, startPoint x: 598, startPoint y: 499, endPoint x: 935, endPoint y: 509, distance: 337.1
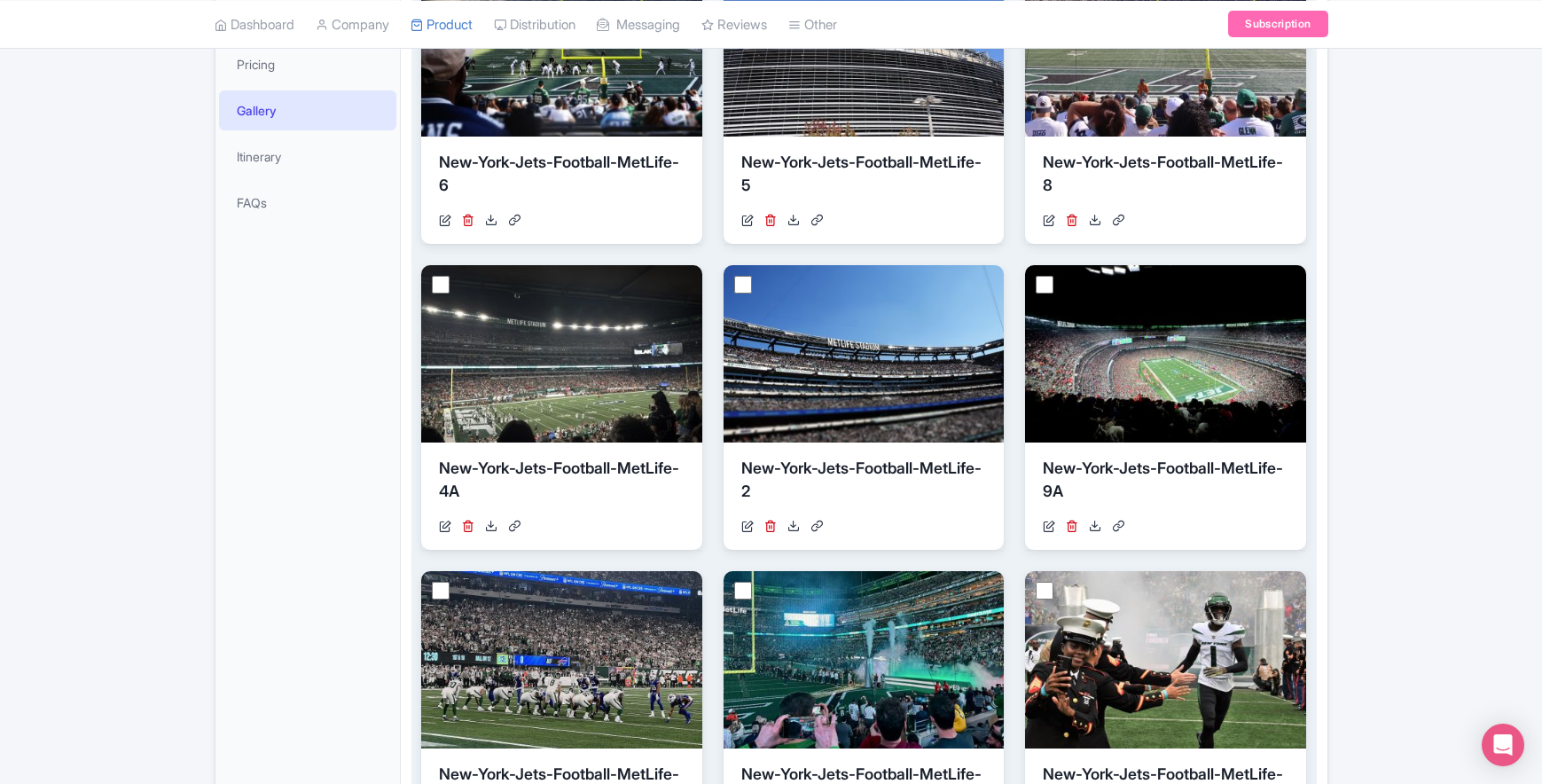
scroll to position [535, 0]
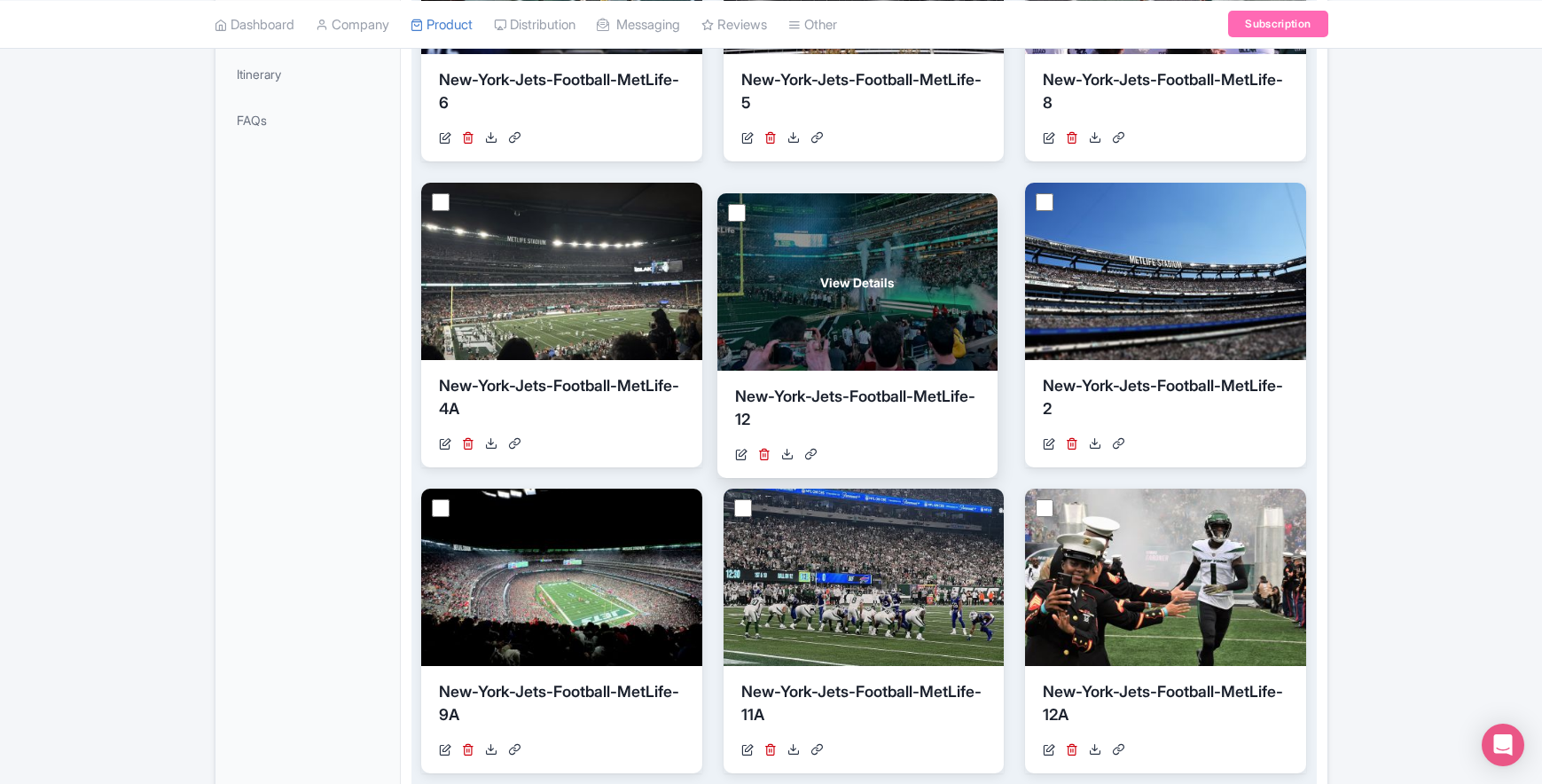
drag, startPoint x: 854, startPoint y: 566, endPoint x: 858, endPoint y: 267, distance: 299.0
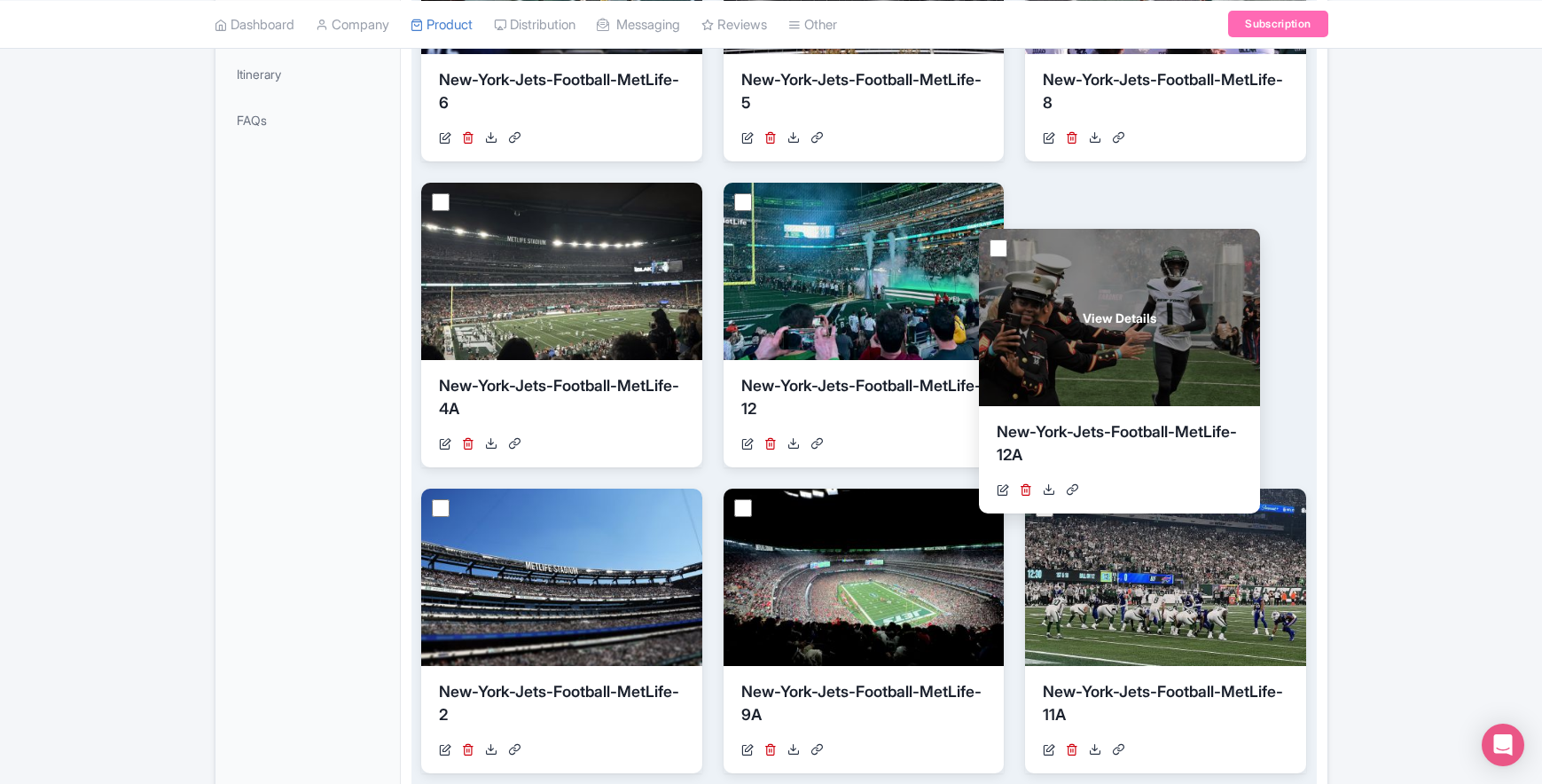
drag, startPoint x: 1131, startPoint y: 537, endPoint x: 1090, endPoint y: 287, distance: 253.3
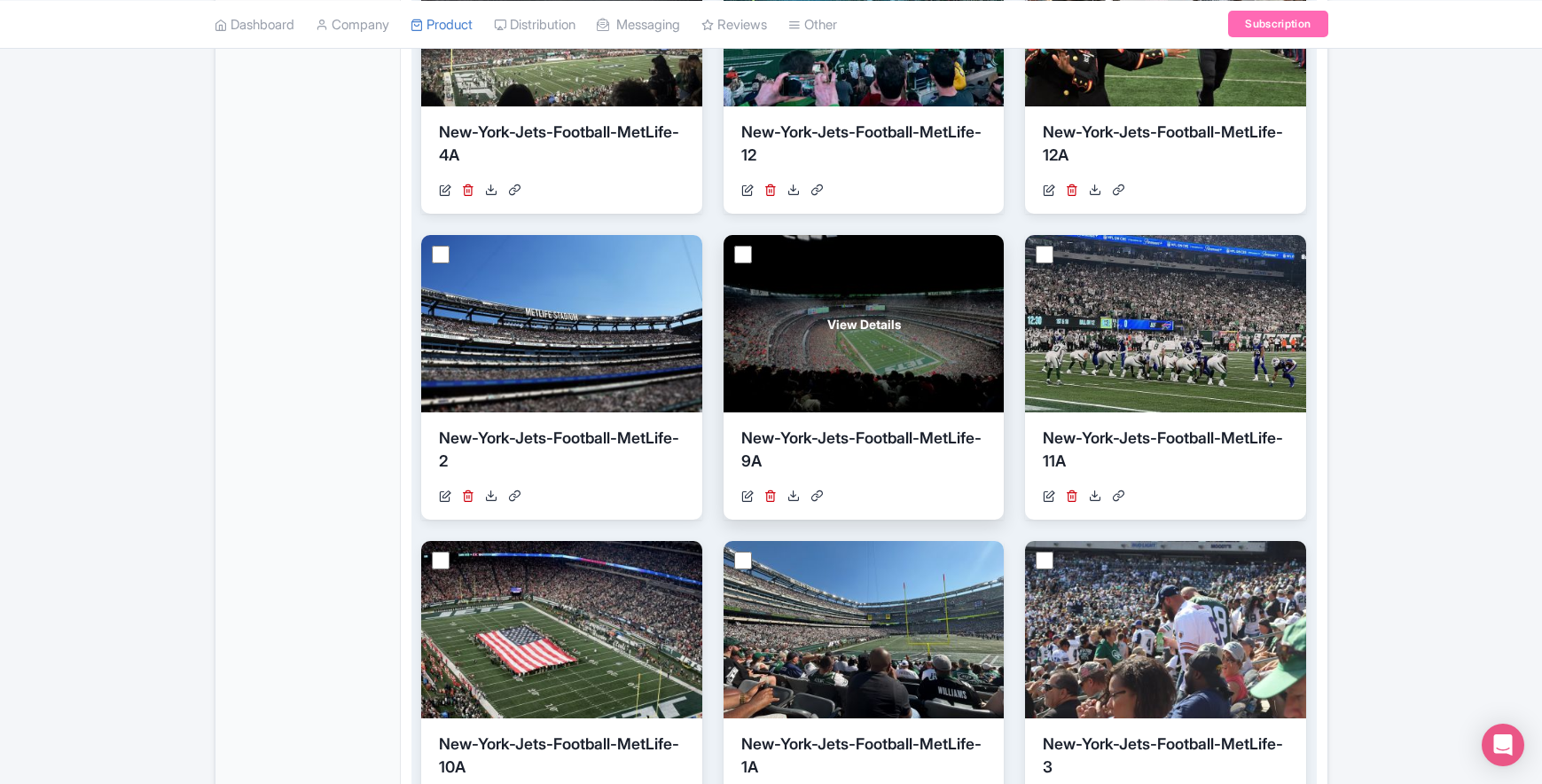
scroll to position [808, 0]
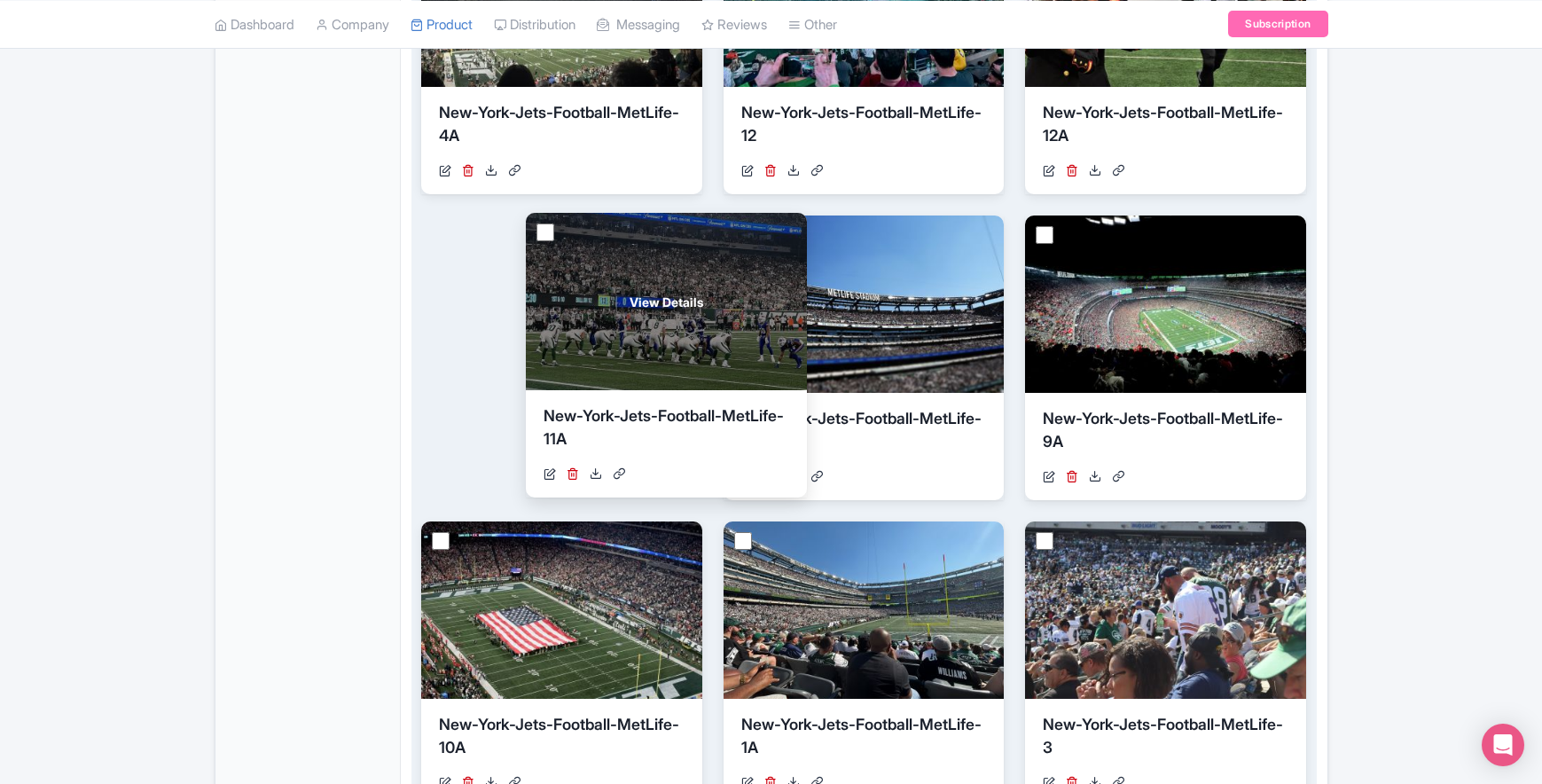
drag, startPoint x: 1170, startPoint y: 331, endPoint x: 677, endPoint y: 325, distance: 493.0
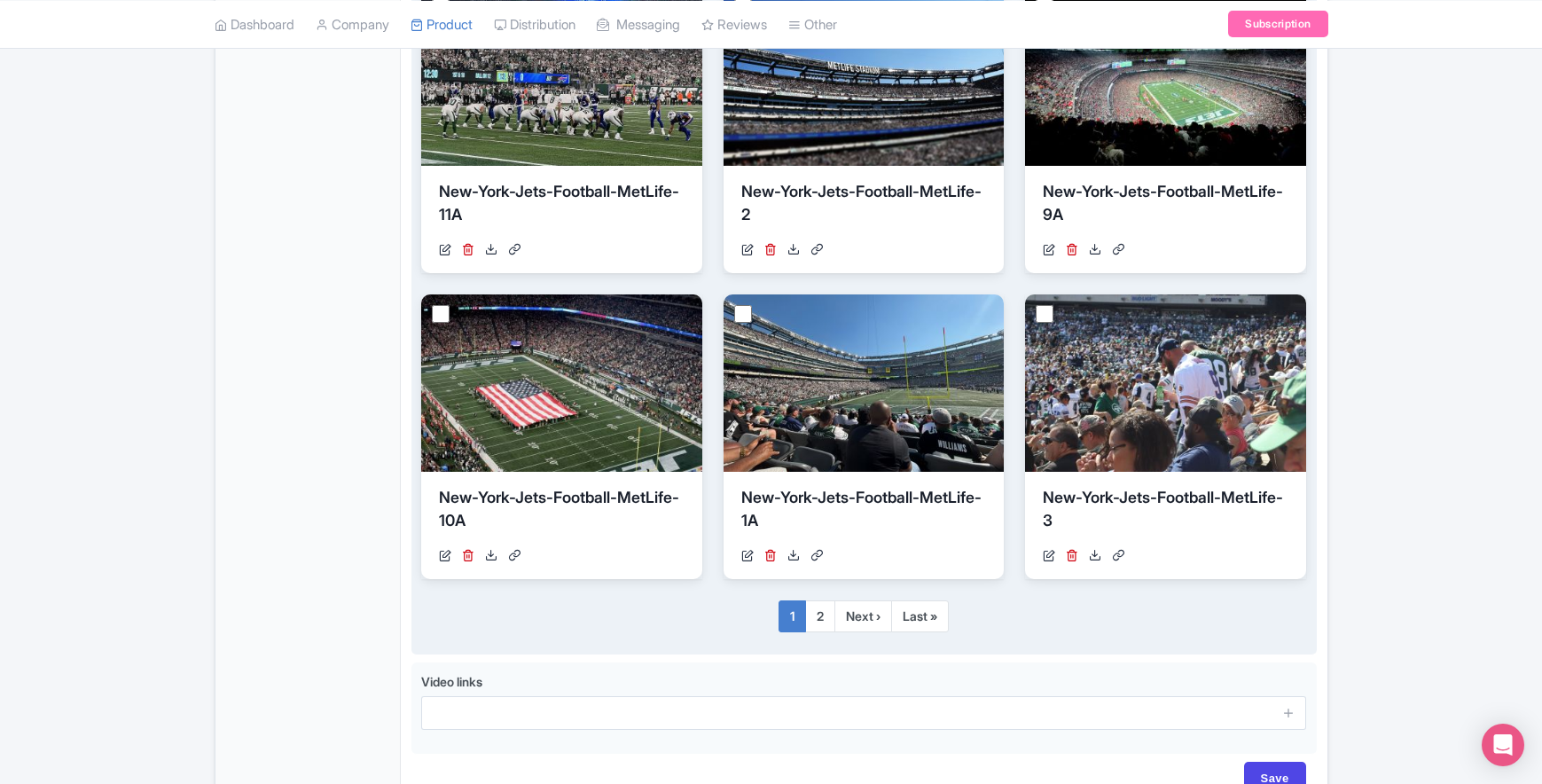
scroll to position [1046, 0]
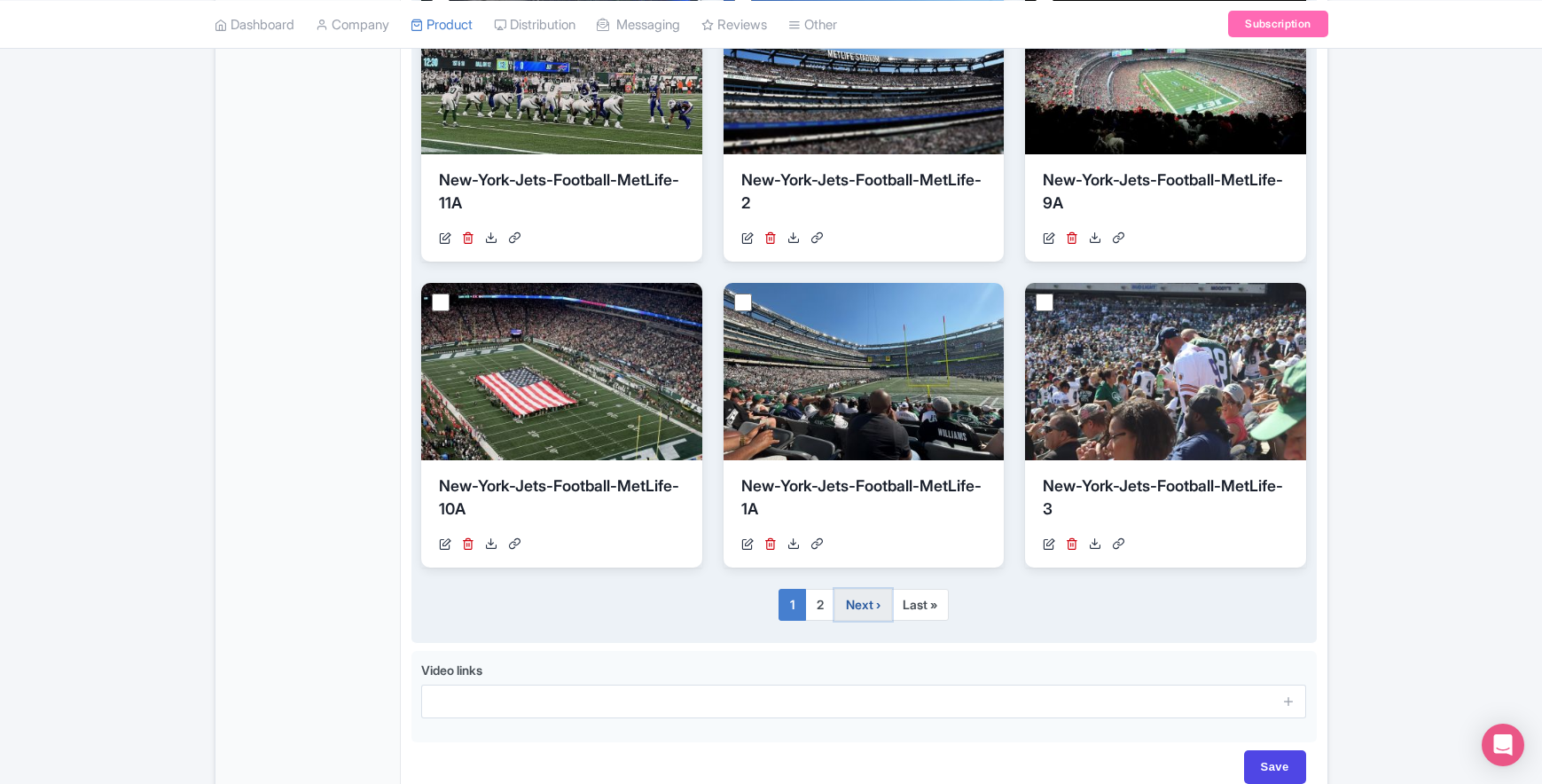
click at [861, 606] on link "Next ›" at bounding box center [863, 604] width 57 height 32
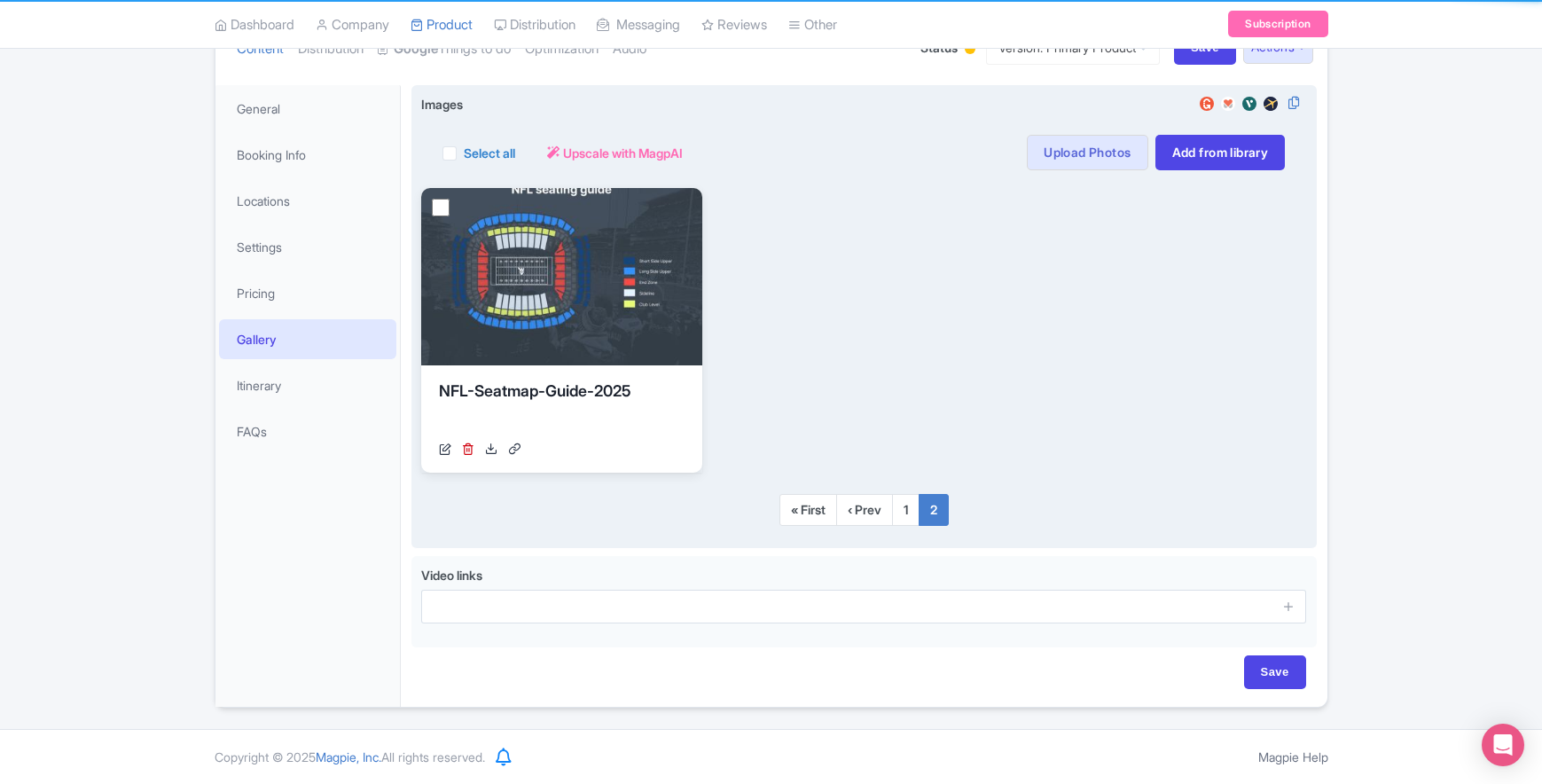
scroll to position [223, 0]
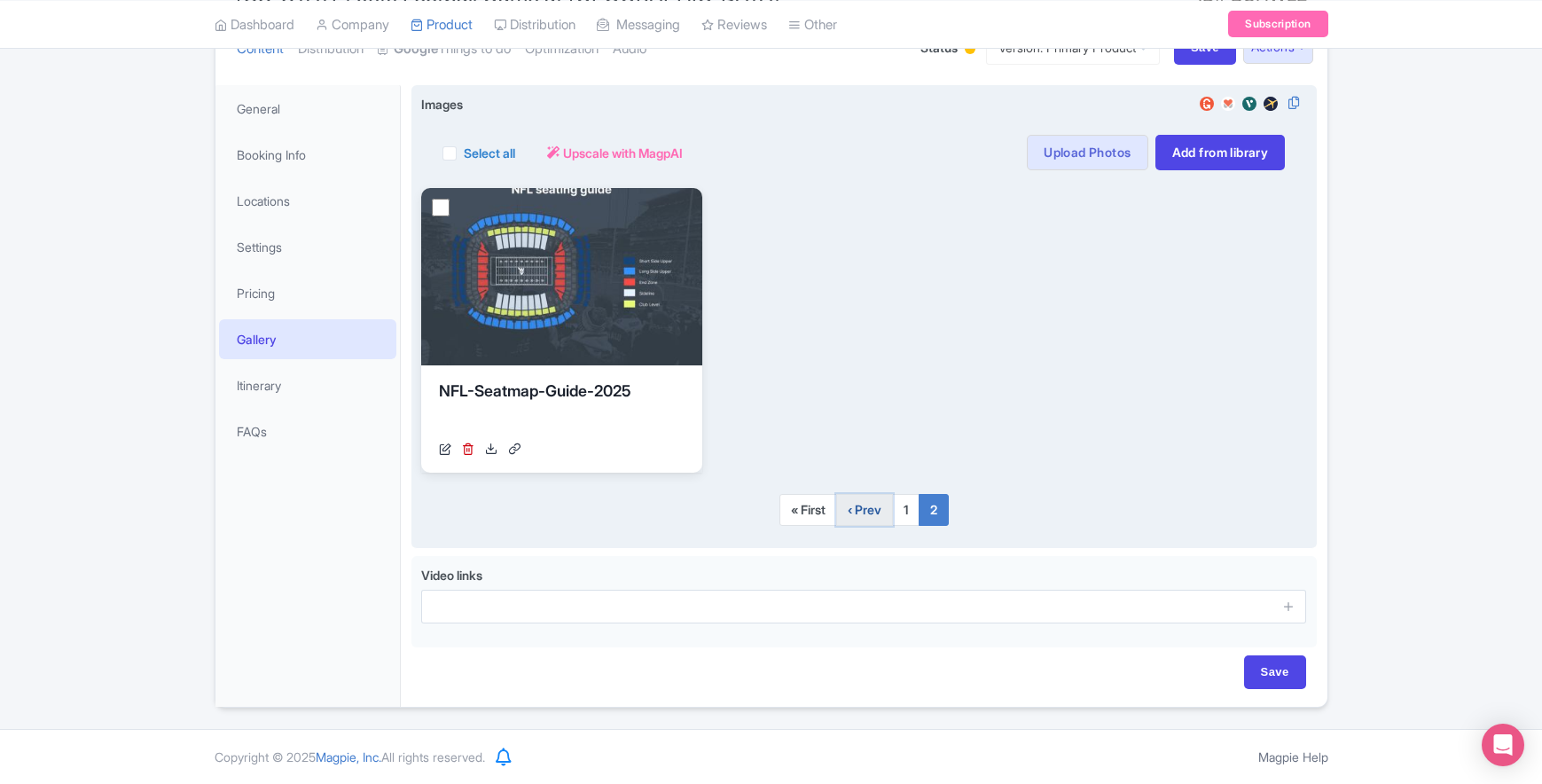
click at [854, 522] on link "‹ Prev" at bounding box center [865, 509] width 56 height 32
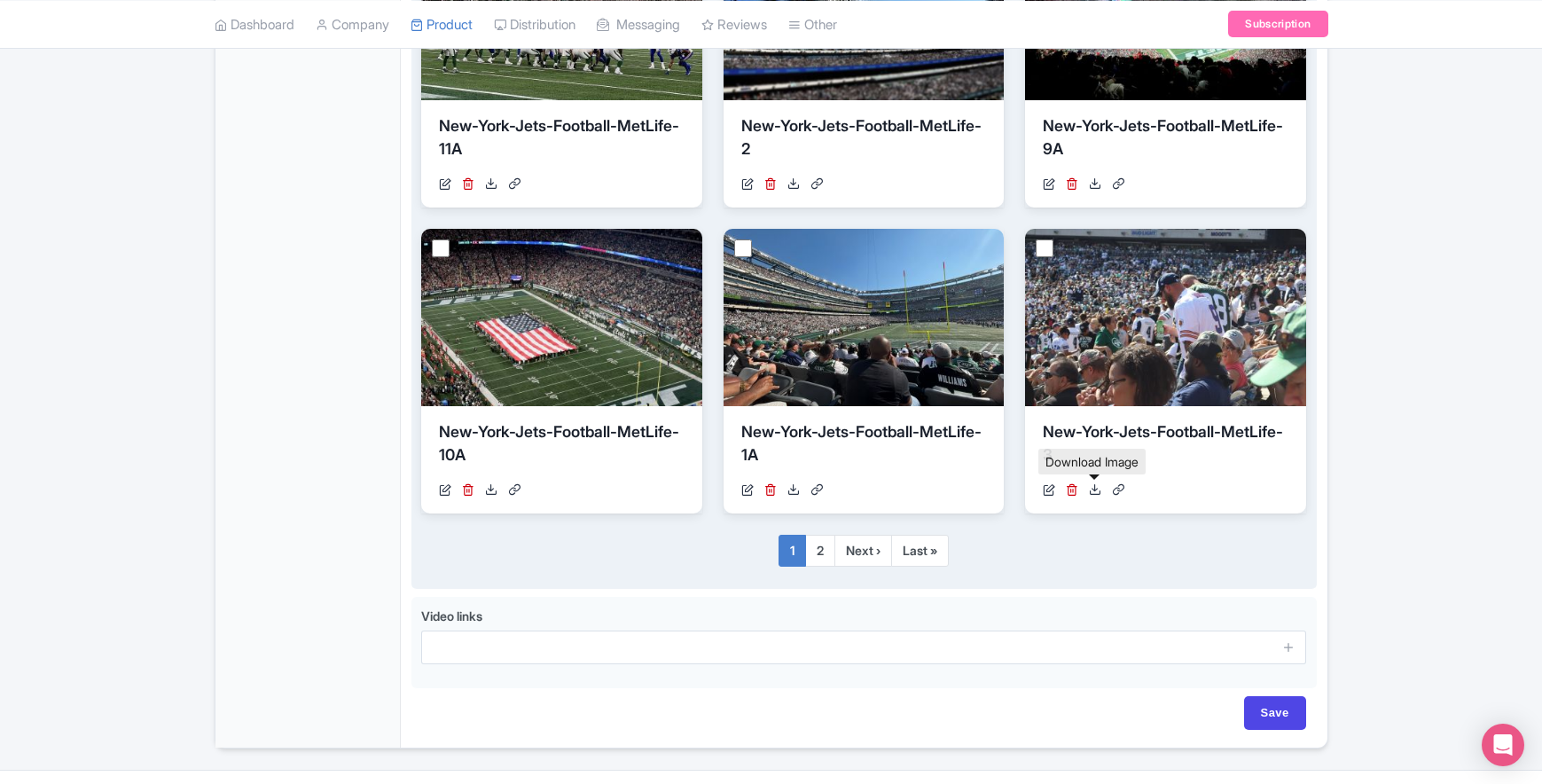
scroll to position [1141, 0]
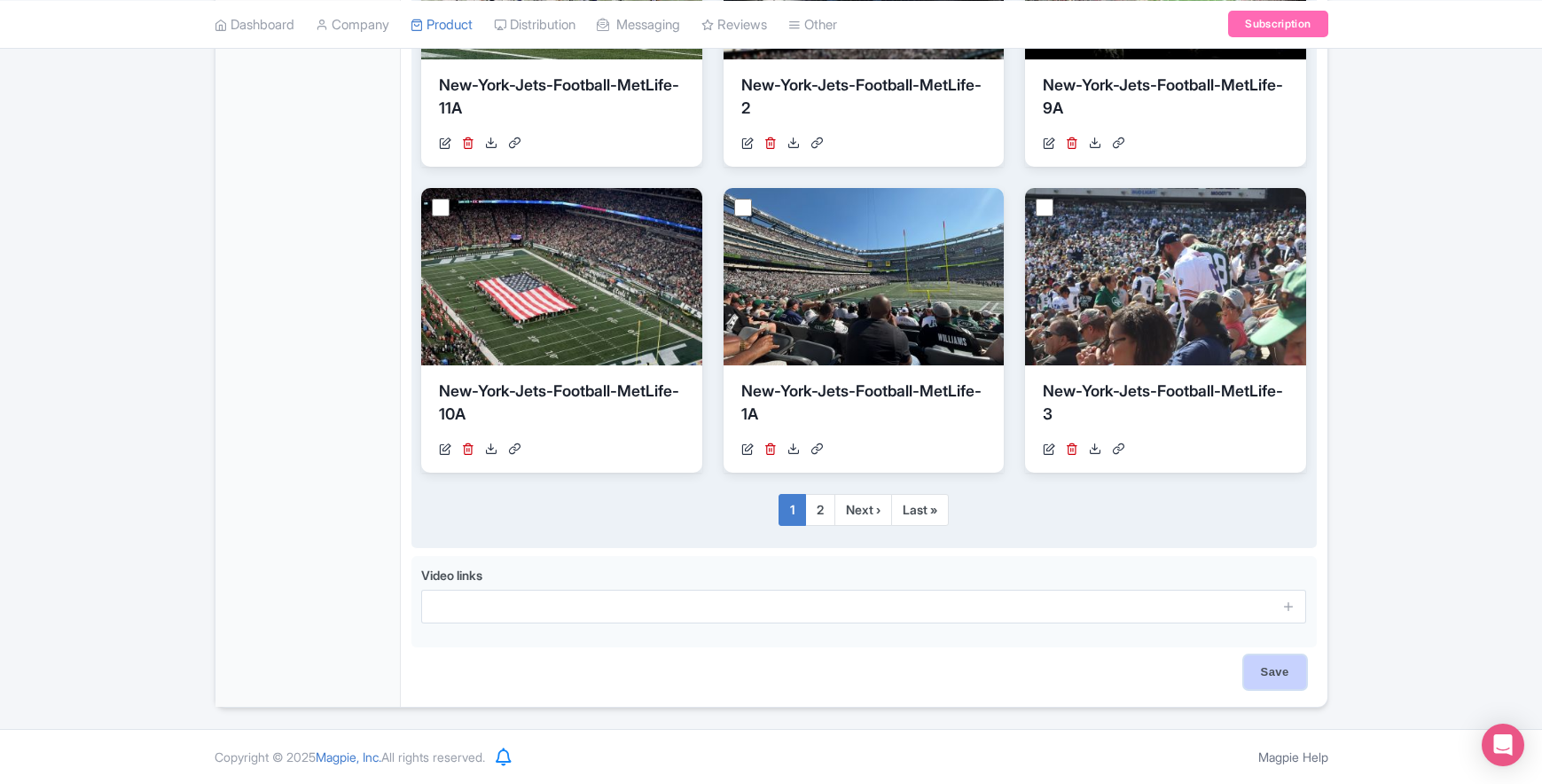
drag, startPoint x: 1266, startPoint y: 674, endPoint x: 1305, endPoint y: 664, distance: 40.3
click at [1266, 674] on input "Save" at bounding box center [1275, 671] width 62 height 34
type input "Saving..."
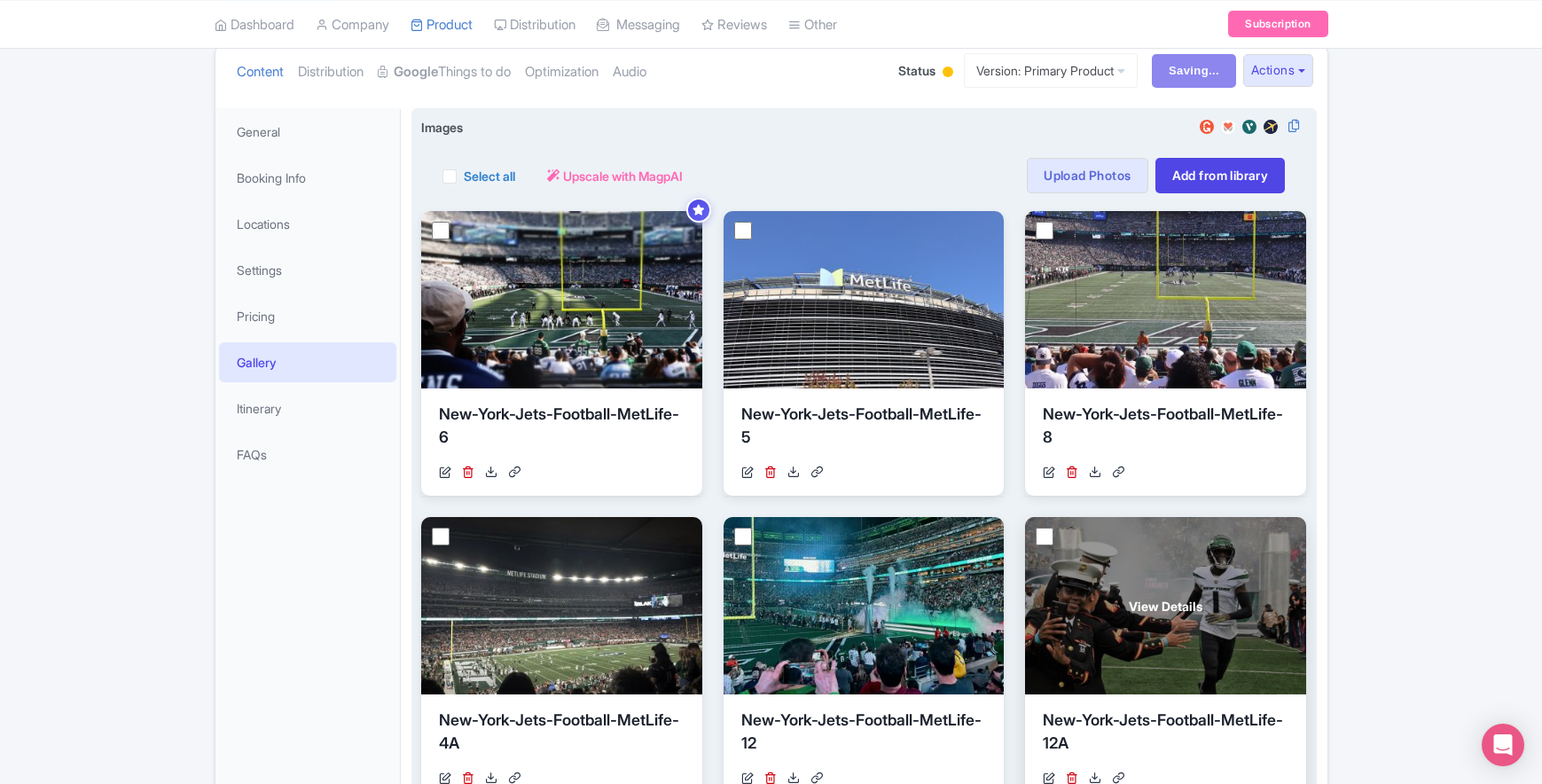
scroll to position [199, 0]
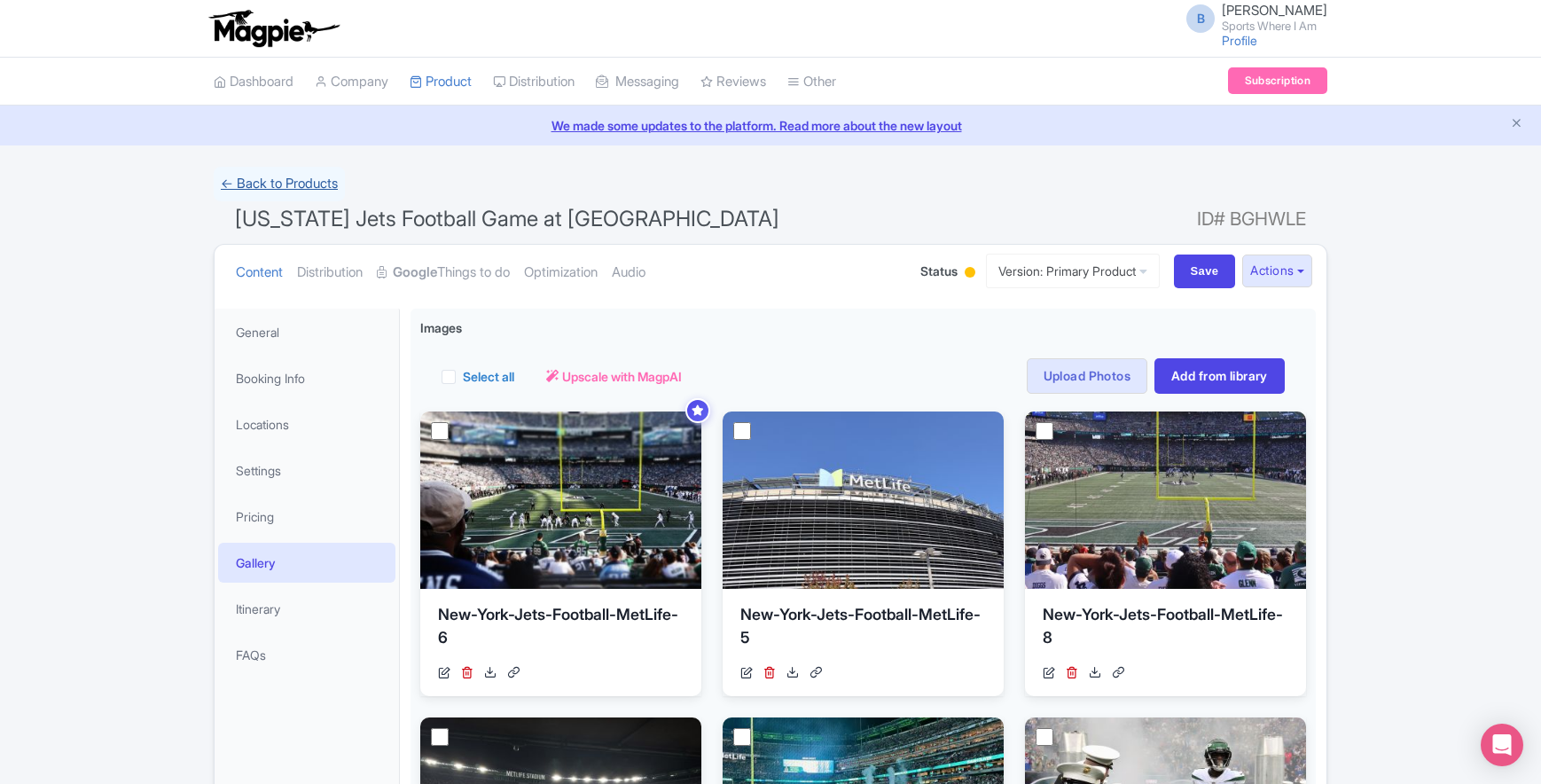
click at [300, 189] on link "← Back to Products" at bounding box center [279, 184] width 131 height 35
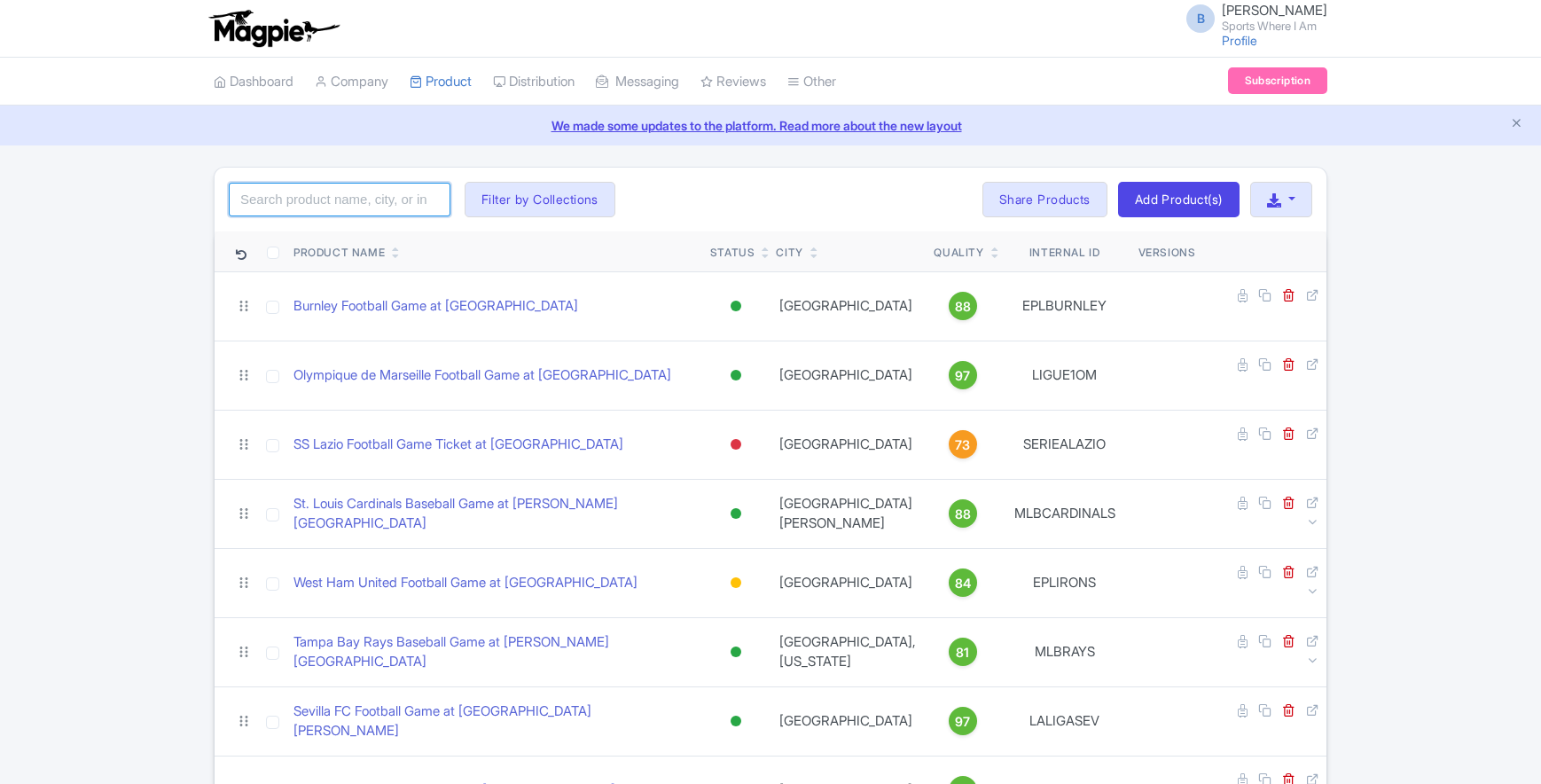
click at [362, 198] on input "search" at bounding box center [340, 199] width 221 height 34
type input "jets"
click button "Search" at bounding box center [0, 0] width 0 height 0
